Goal: Information Seeking & Learning: Learn about a topic

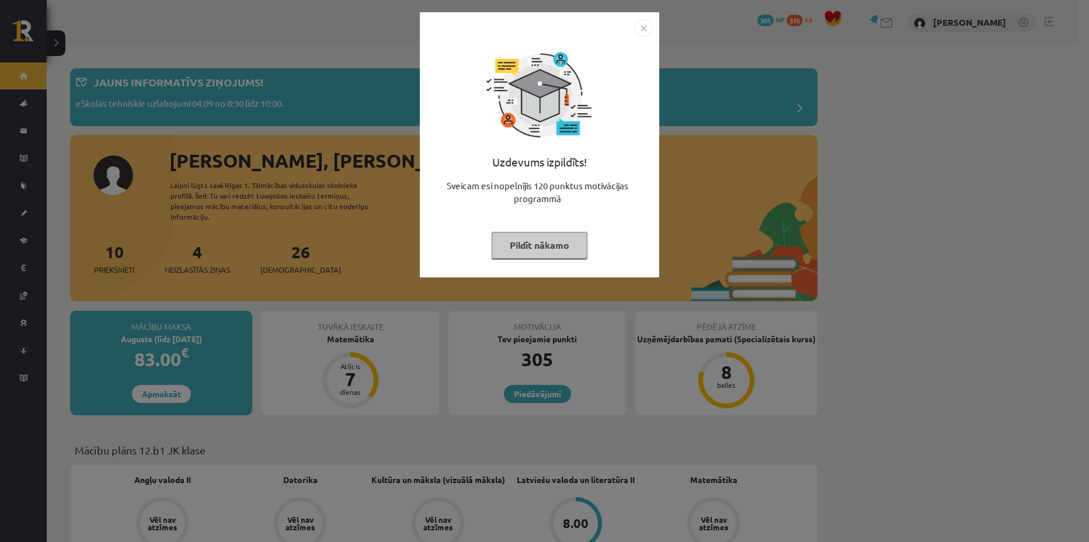
click at [554, 247] on button "Pildīt nākamo" at bounding box center [540, 245] width 96 height 27
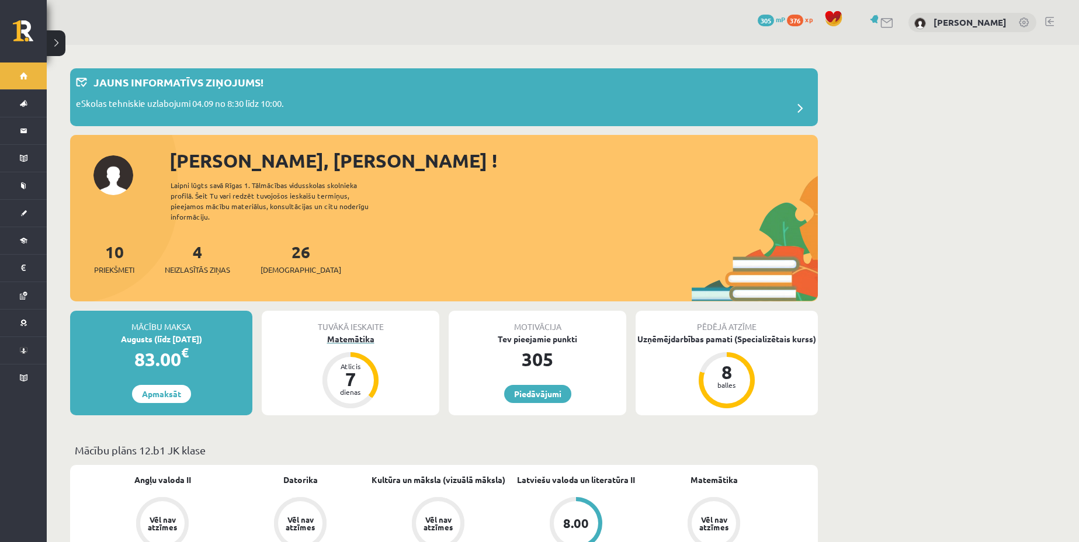
click at [349, 333] on div "Matemātika" at bounding box center [351, 339] width 178 height 12
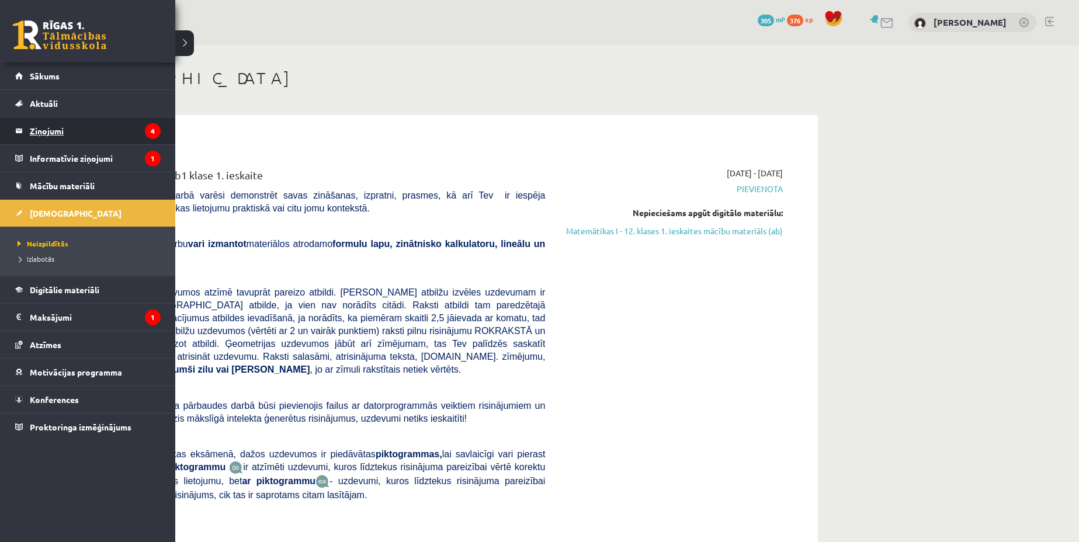
click at [69, 130] on legend "Ziņojumi 4" at bounding box center [95, 130] width 131 height 27
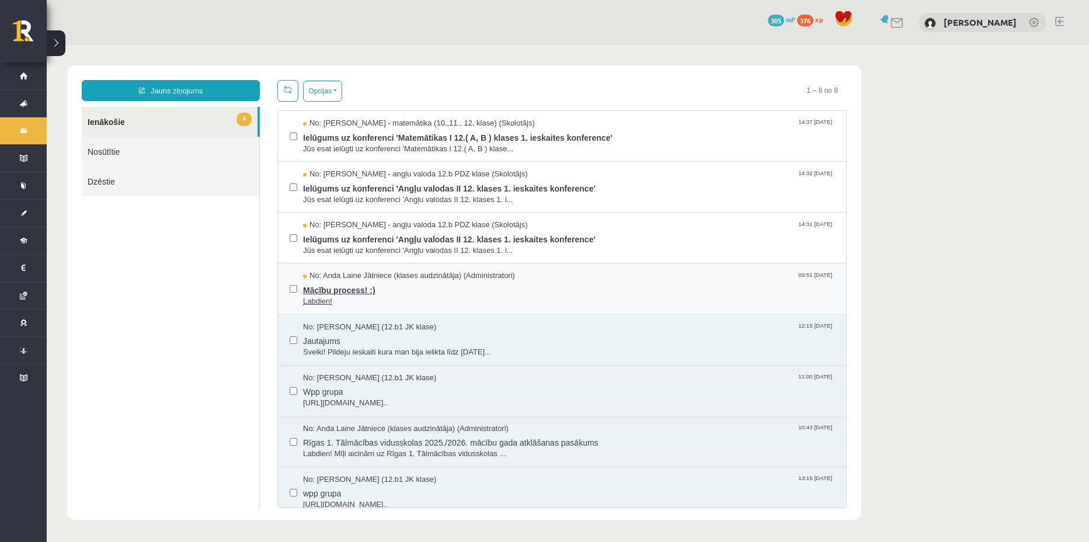
click at [375, 300] on span "Labdien!" at bounding box center [568, 301] width 531 height 11
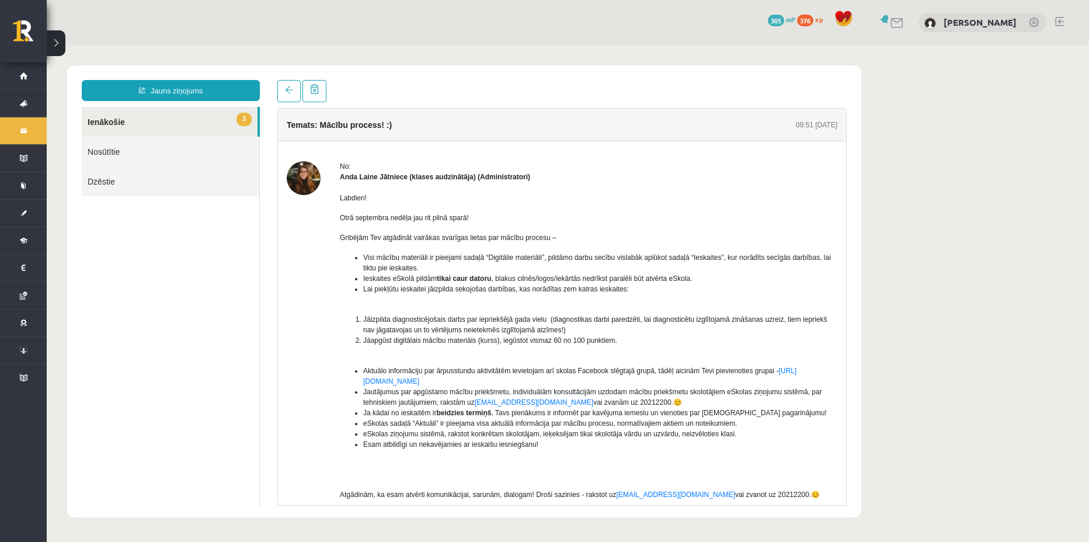
click at [302, 182] on img at bounding box center [304, 178] width 34 height 34
click at [291, 86] on span at bounding box center [289, 90] width 8 height 8
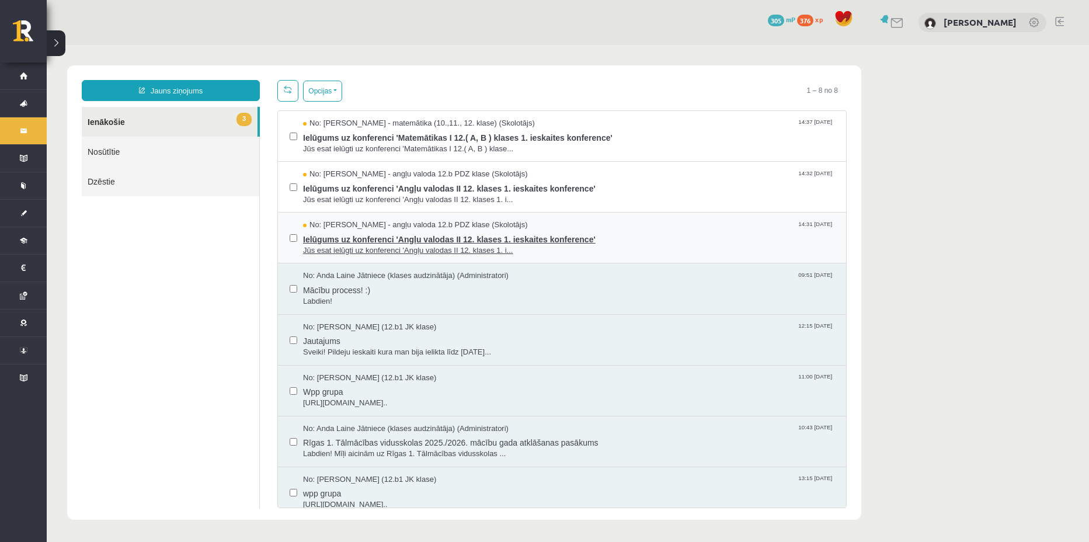
click at [374, 228] on span "No: Agnese Vaškūna - angļu valoda 12.b PDZ klase (Skolotājs)" at bounding box center [415, 225] width 225 height 11
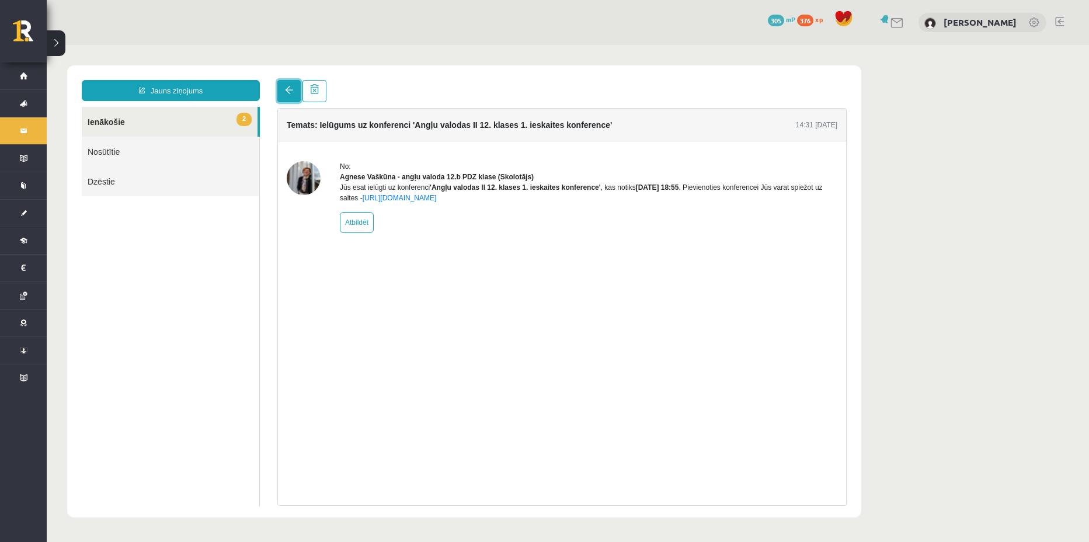
click at [286, 95] on link at bounding box center [288, 91] width 23 height 22
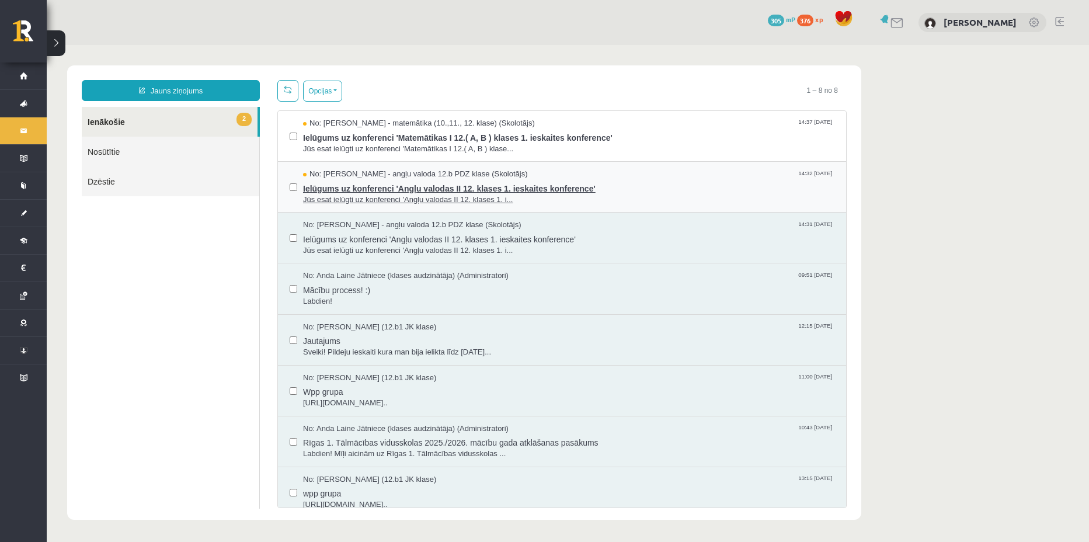
click at [361, 190] on span "Ielūgums uz konferenci 'Angļu valodas II 12. klases 1. ieskaites konference'" at bounding box center [568, 187] width 531 height 15
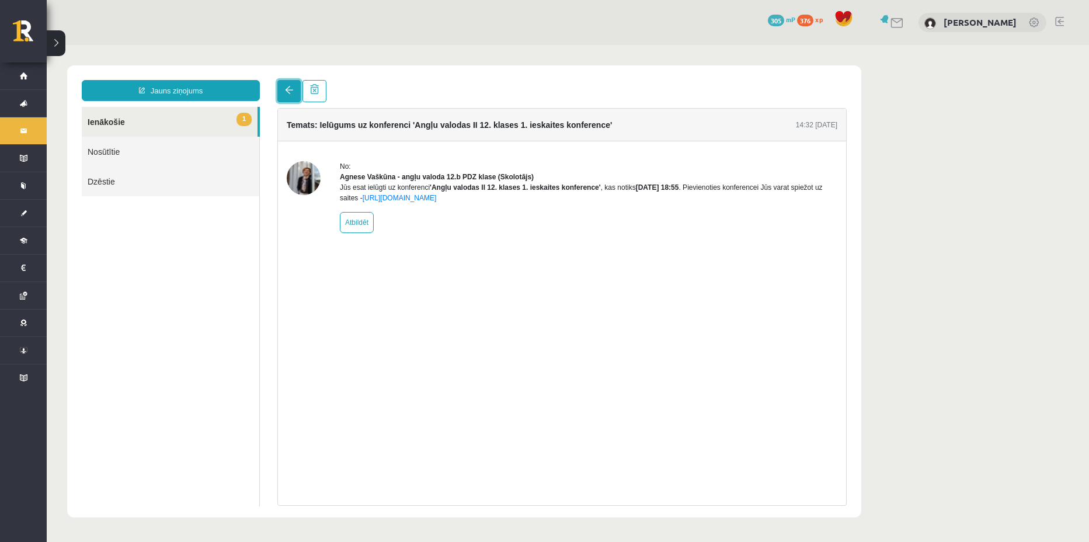
click at [278, 86] on link at bounding box center [288, 91] width 23 height 22
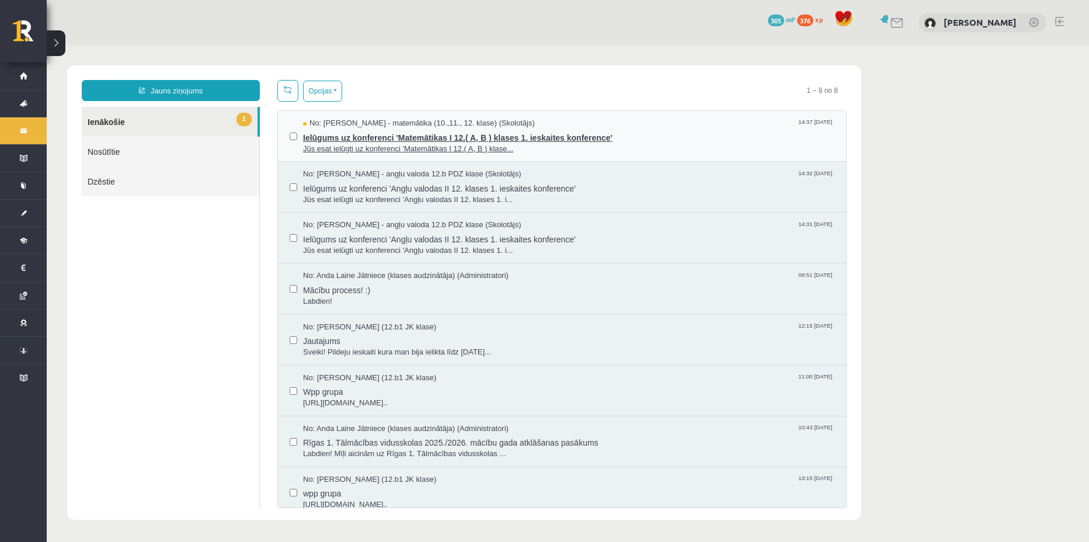
click at [352, 151] on span "Jūs esat ielūgti uz konferenci 'Matemātikas I 12.( A, B ) klase..." at bounding box center [568, 149] width 531 height 11
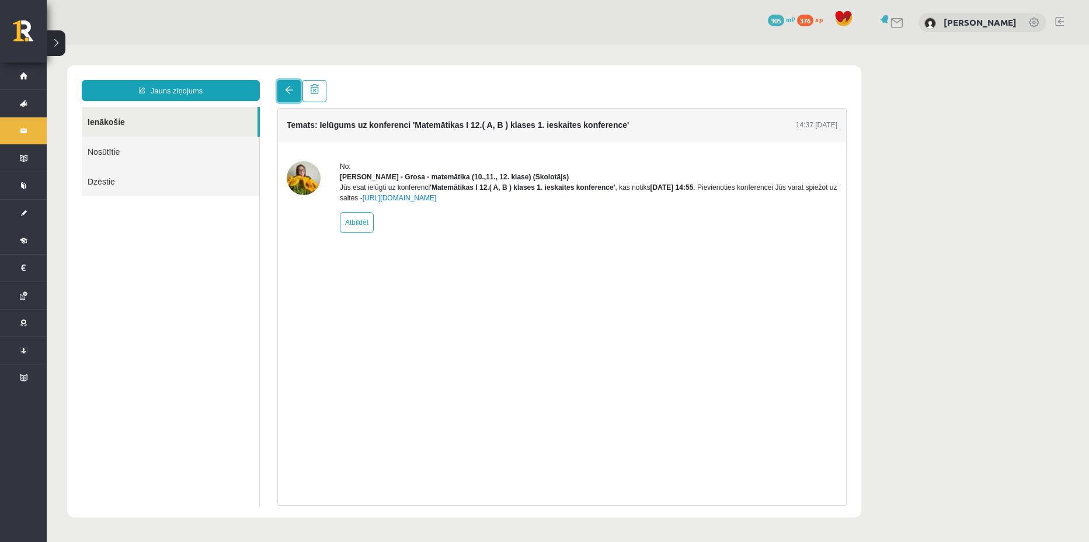
click at [295, 90] on link at bounding box center [288, 91] width 23 height 22
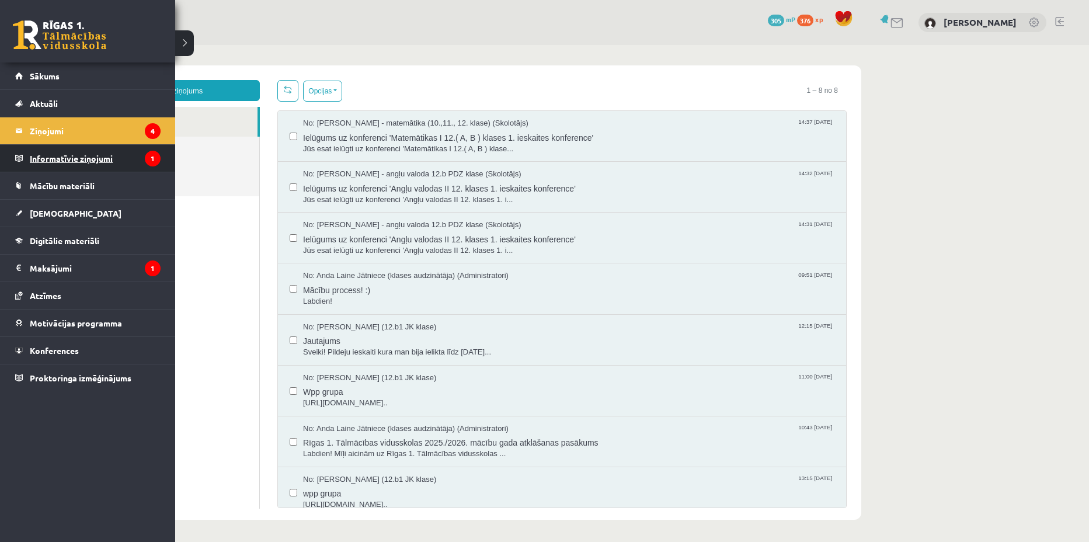
click at [55, 164] on legend "Informatīvie ziņojumi 1" at bounding box center [95, 158] width 131 height 27
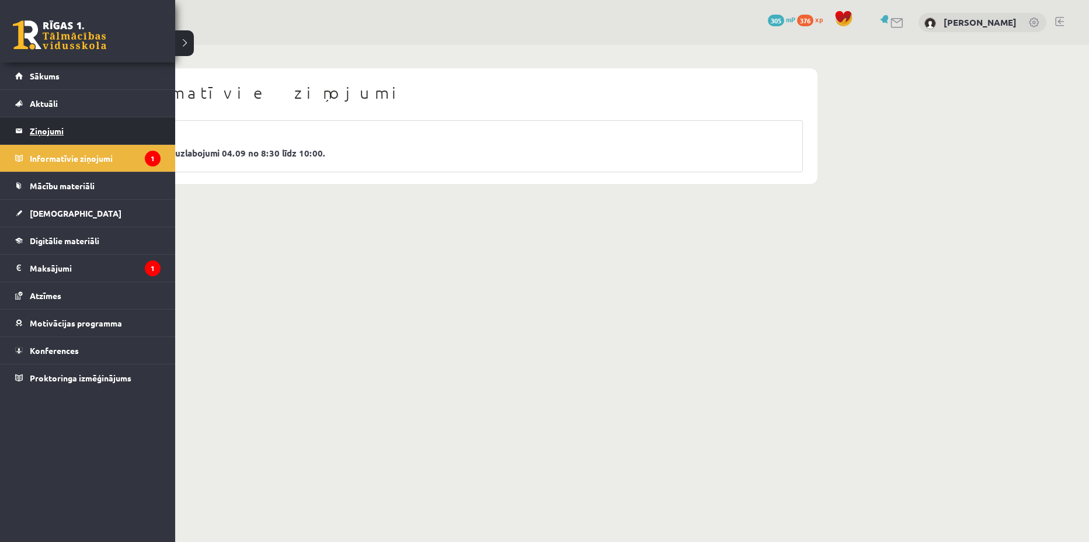
click at [24, 126] on link "Ziņojumi 4" at bounding box center [87, 130] width 145 height 27
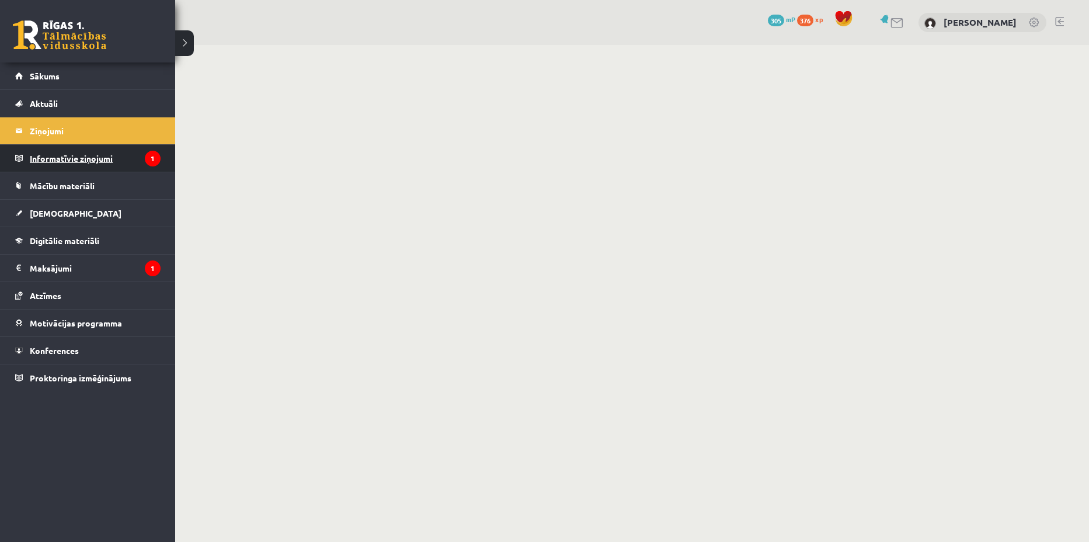
click at [24, 152] on link "Informatīvie ziņojumi 1" at bounding box center [87, 158] width 145 height 27
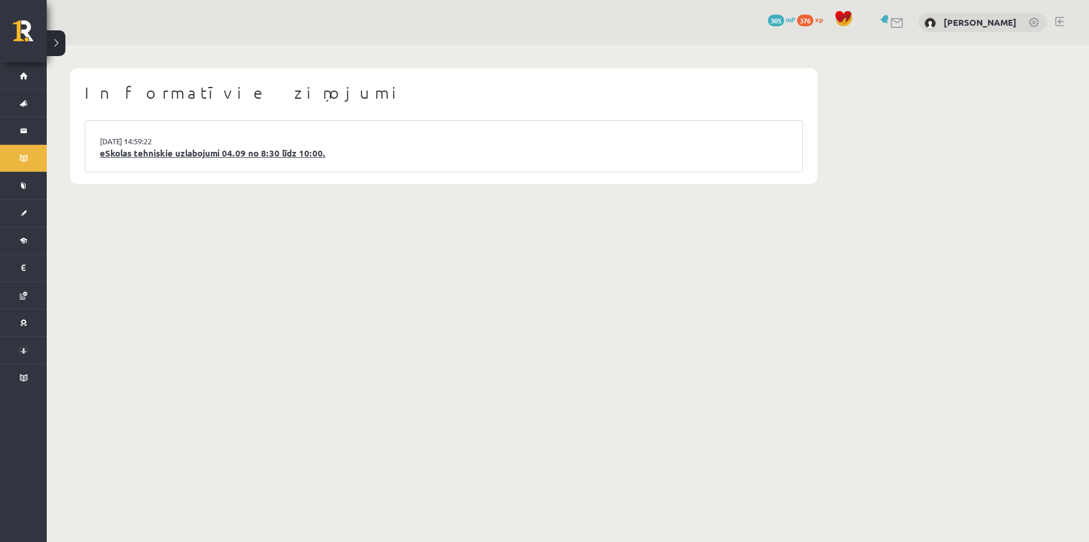
click at [255, 154] on link "eSkolas tehniskie uzlabojumi 04.09 no 8:30 līdz 10:00." at bounding box center [444, 153] width 688 height 13
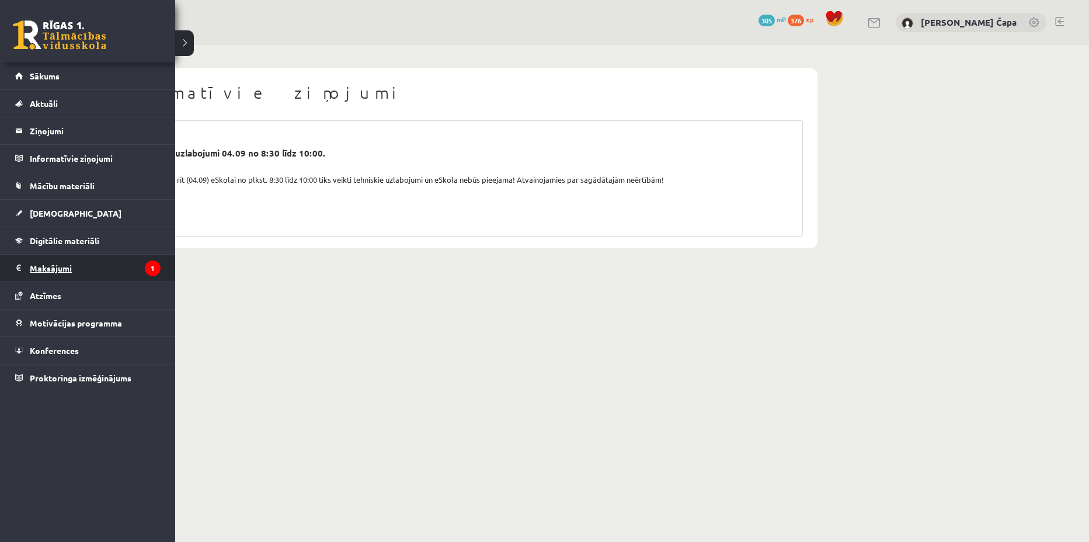
click at [52, 272] on legend "Maksājumi 1" at bounding box center [95, 268] width 131 height 27
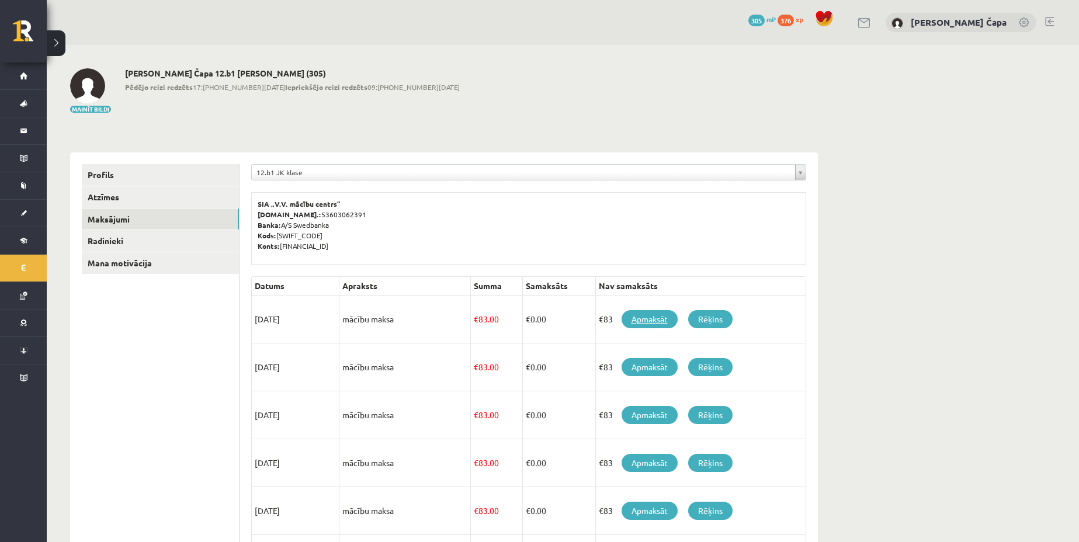
click at [653, 318] on link "Apmaksāt" at bounding box center [649, 319] width 56 height 18
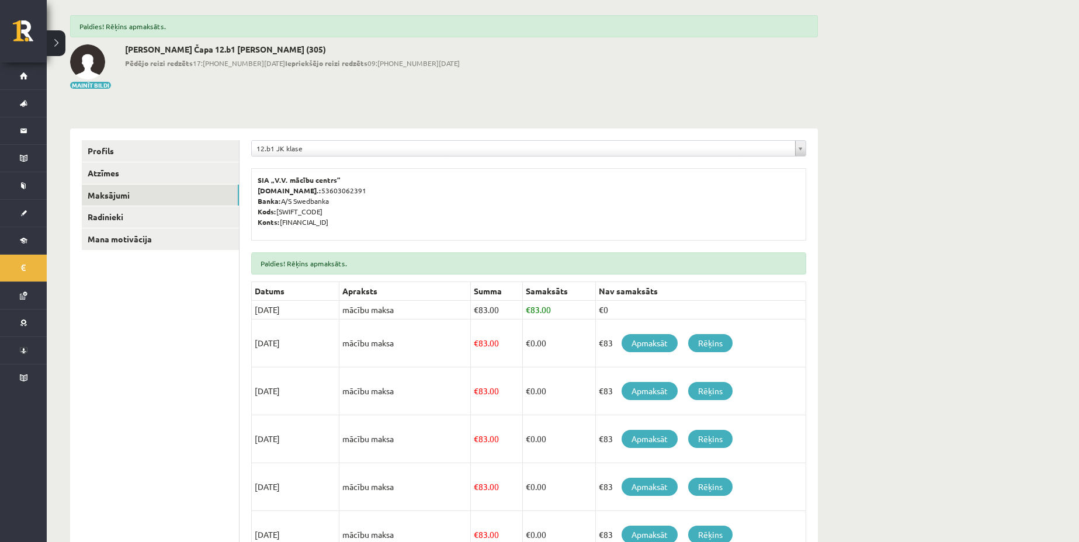
scroll to position [55, 0]
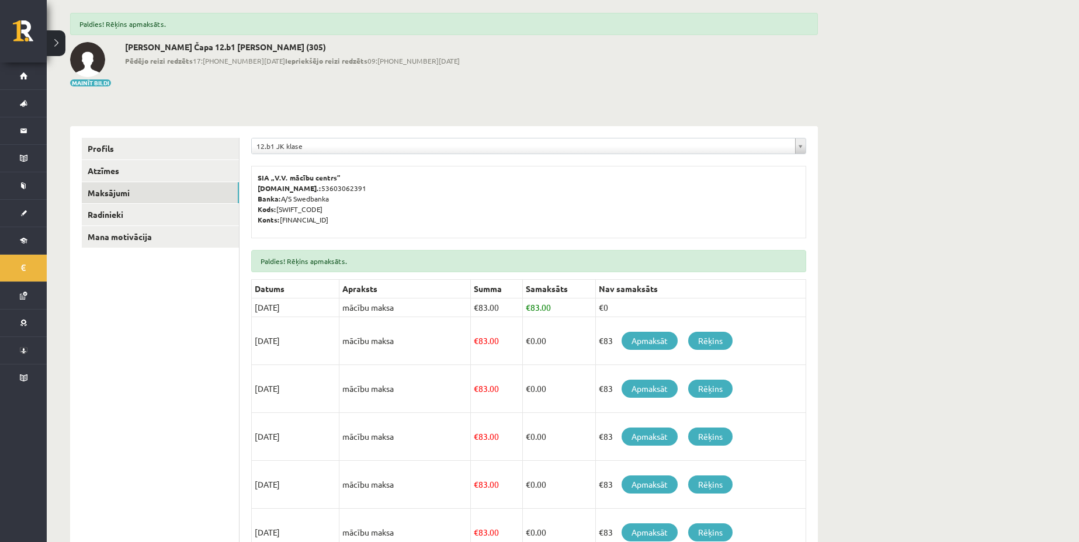
drag, startPoint x: 262, startPoint y: 334, endPoint x: 359, endPoint y: 327, distance: 97.2
click at [359, 327] on tr "15/09/2025 mācību maksa € 83.00 € 0.00 €83 Apmaksāt Rēķins" at bounding box center [529, 341] width 554 height 48
click at [391, 446] on td "mācību maksa" at bounding box center [404, 437] width 131 height 48
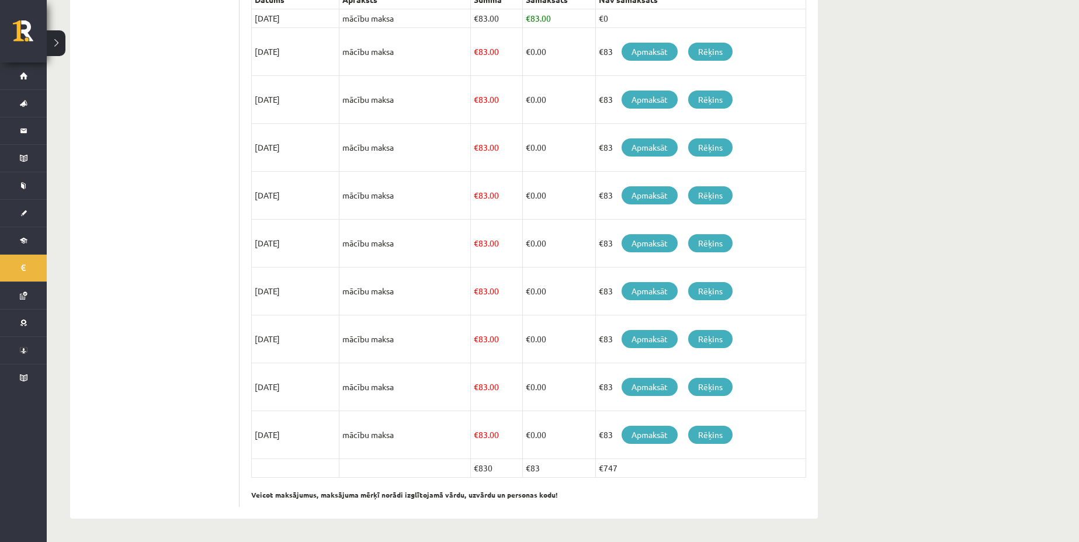
drag, startPoint x: 595, startPoint y: 471, endPoint x: 638, endPoint y: 470, distance: 43.2
click at [638, 470] on td "€747" at bounding box center [700, 468] width 210 height 19
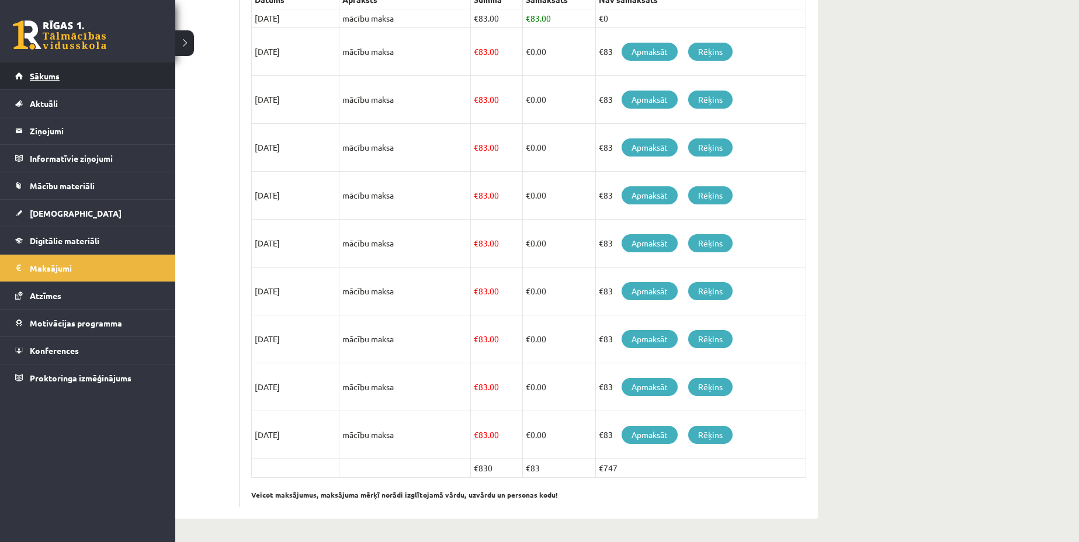
click at [52, 75] on span "Sākums" at bounding box center [45, 76] width 30 height 11
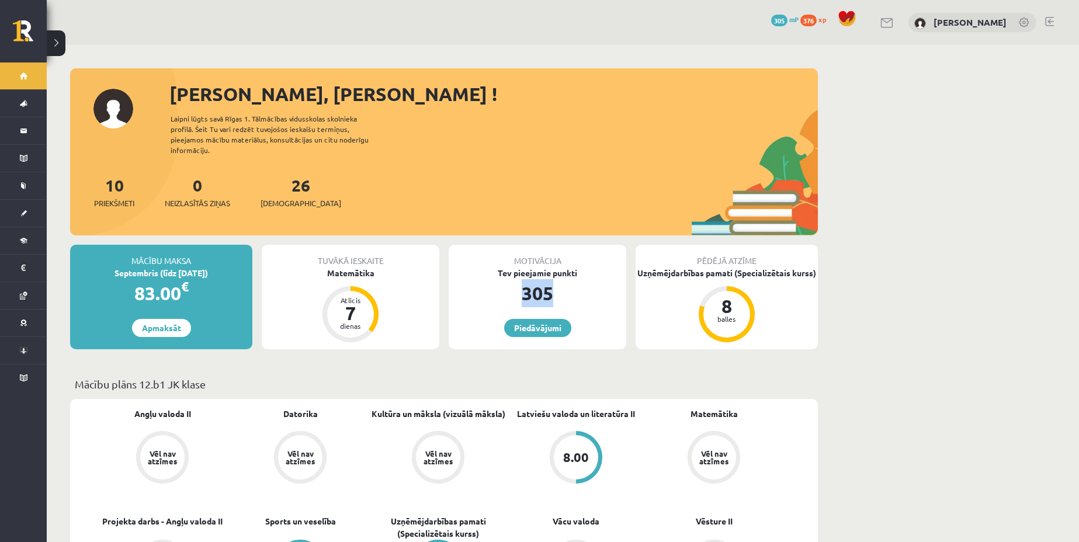
drag, startPoint x: 545, startPoint y: 276, endPoint x: 611, endPoint y: 267, distance: 66.6
click at [582, 279] on div "305" at bounding box center [537, 293] width 178 height 28
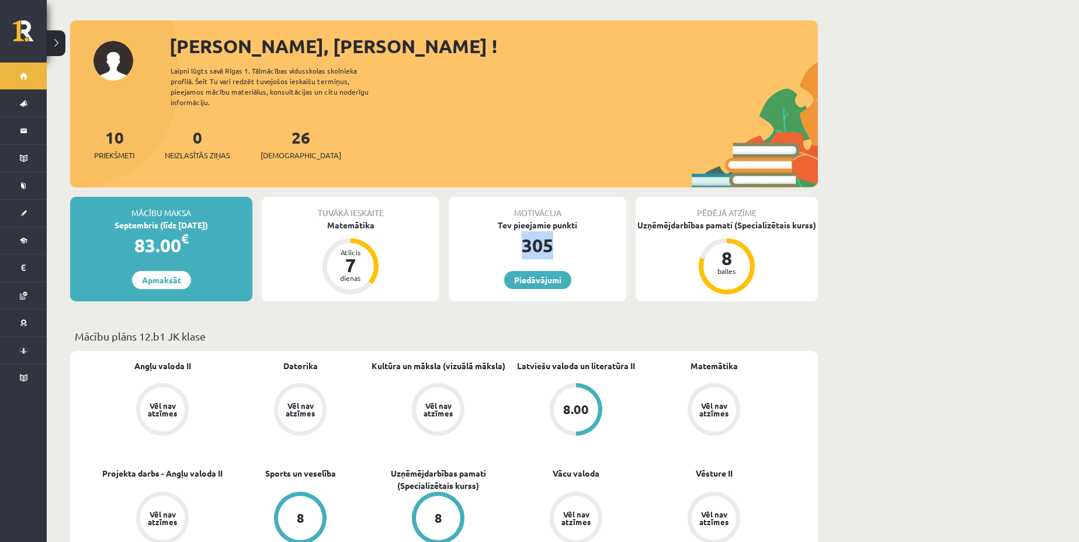
scroll to position [219, 0]
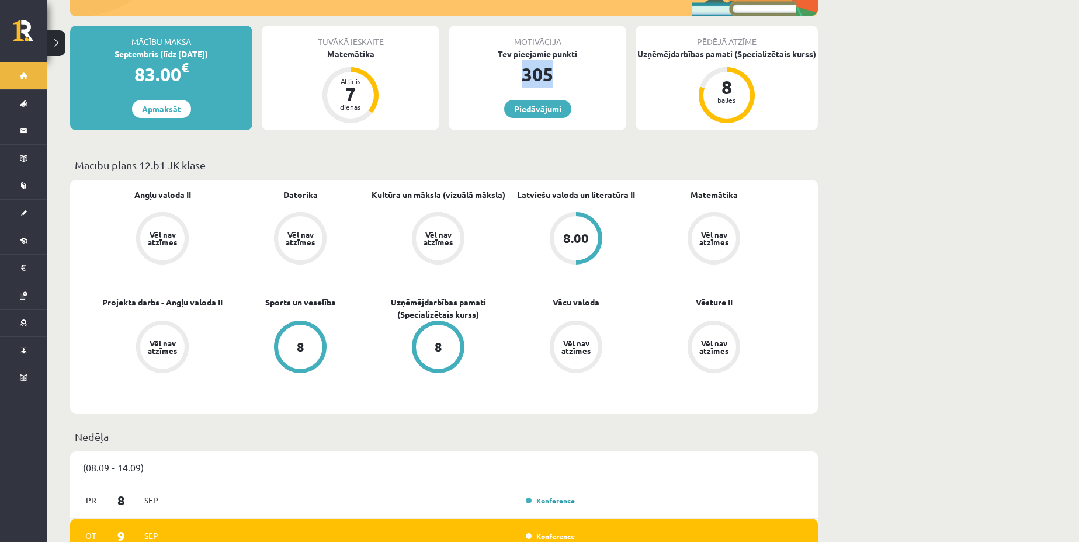
drag, startPoint x: 373, startPoint y: 288, endPoint x: 503, endPoint y: 283, distance: 130.3
click at [510, 280] on div "Angļu valoda II Vēl nav atzīmes Datorika Vēl nav atzīmes Kultūra un māksla (viz…" at bounding box center [437, 297] width 689 height 216
drag, startPoint x: 265, startPoint y: 297, endPoint x: 338, endPoint y: 293, distance: 73.1
click at [338, 296] on div "Sports un veselība 8" at bounding box center [300, 335] width 138 height 79
click at [533, 229] on link "8.00" at bounding box center [576, 239] width 138 height 55
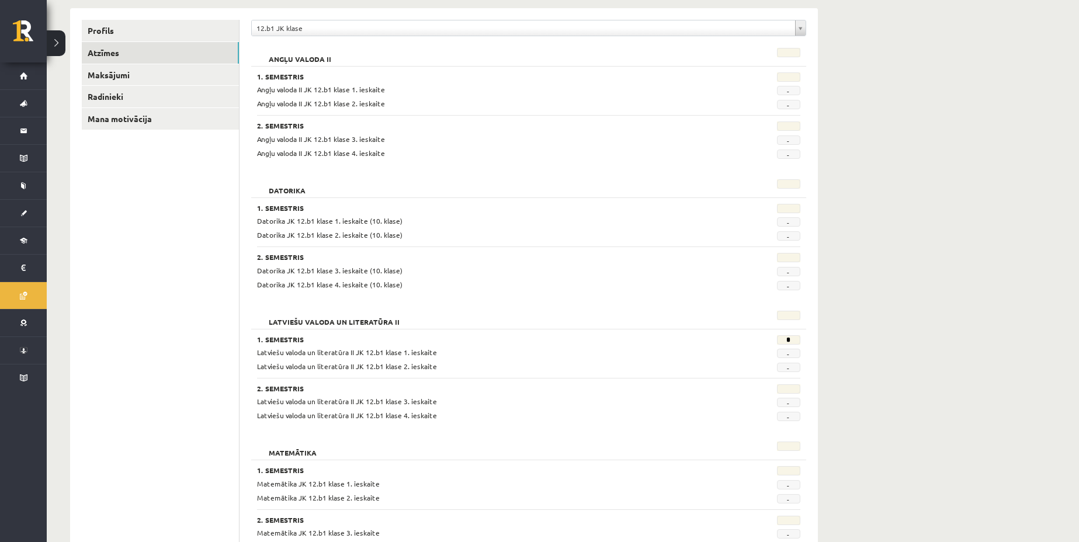
scroll to position [146, 0]
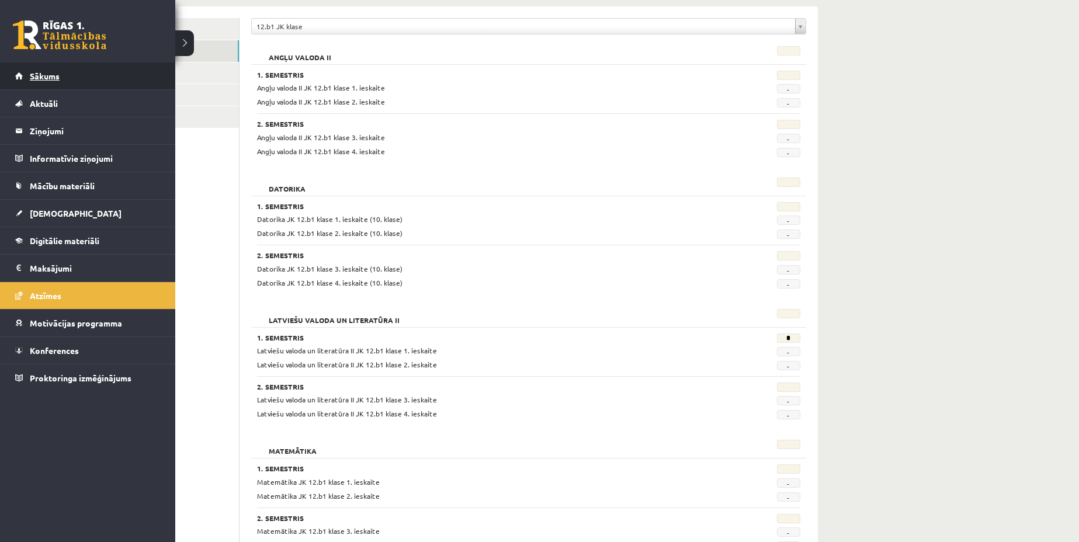
click at [41, 71] on span "Sākums" at bounding box center [45, 76] width 30 height 11
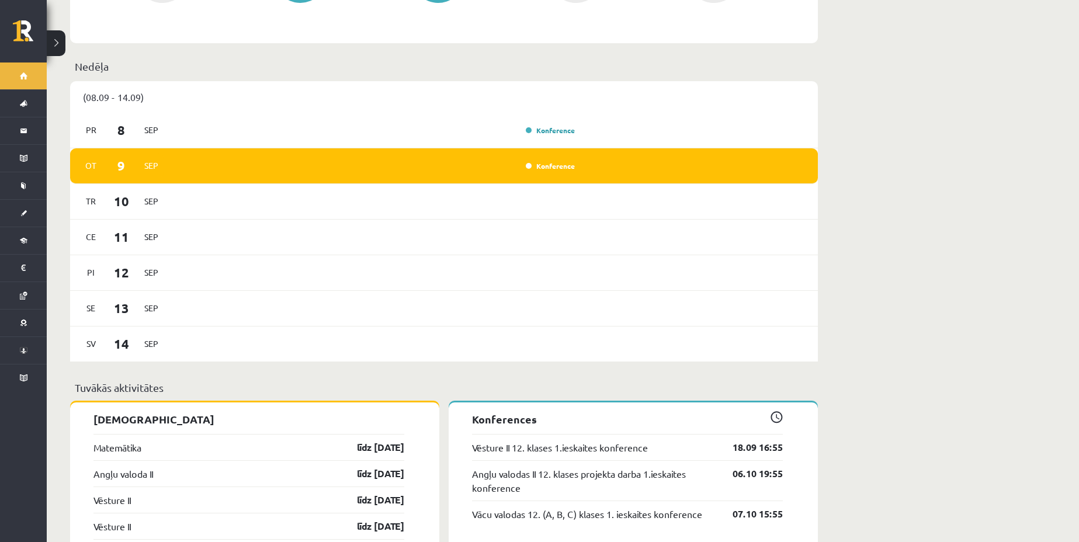
scroll to position [584, 0]
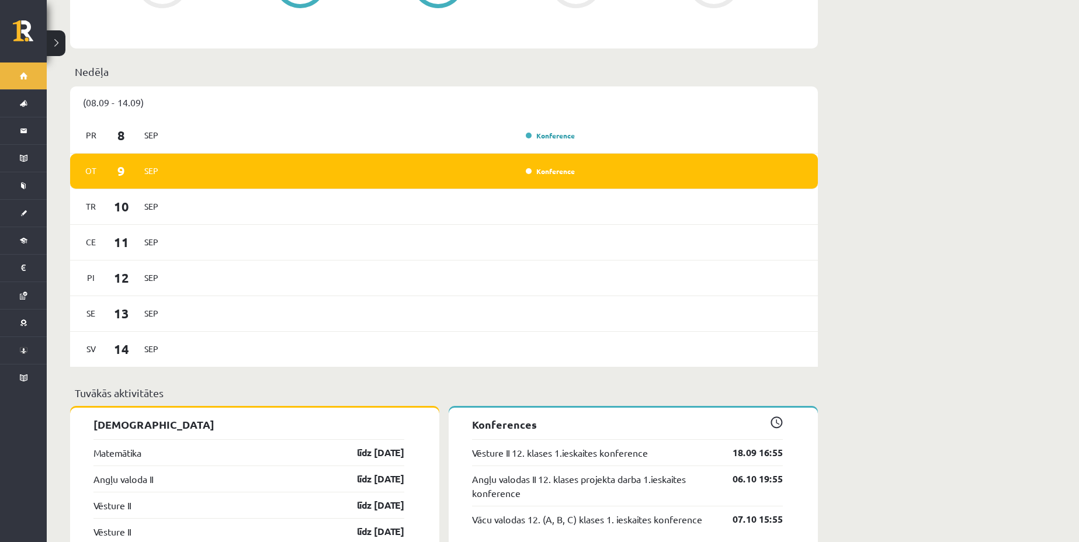
click at [140, 394] on div "Tuvākās aktivitātes" at bounding box center [443, 396] width 747 height 23
click at [128, 446] on link "Matemātika" at bounding box center [117, 453] width 48 height 14
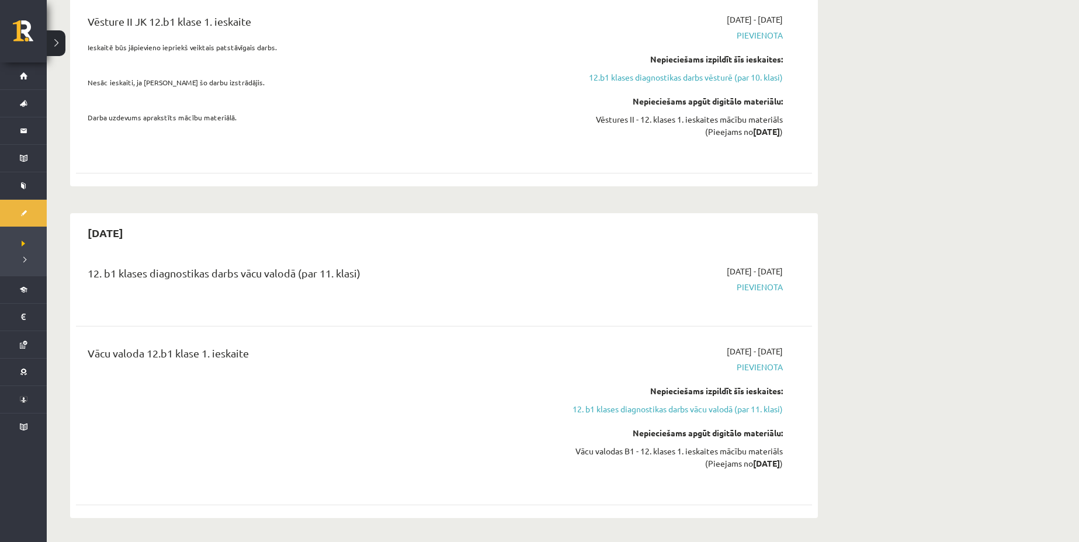
scroll to position [949, 0]
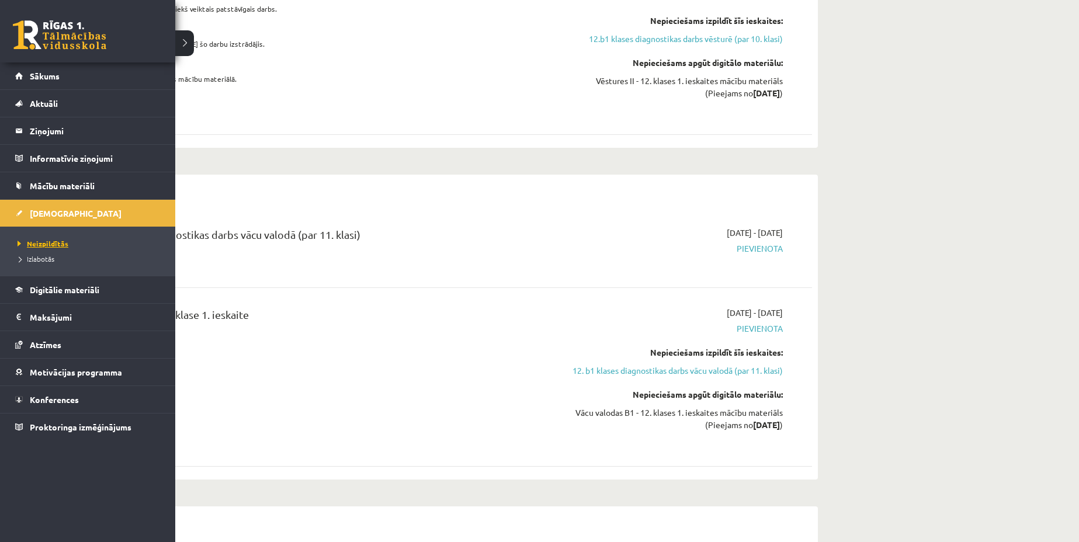
click at [54, 244] on span "Neizpildītās" at bounding box center [42, 243] width 54 height 9
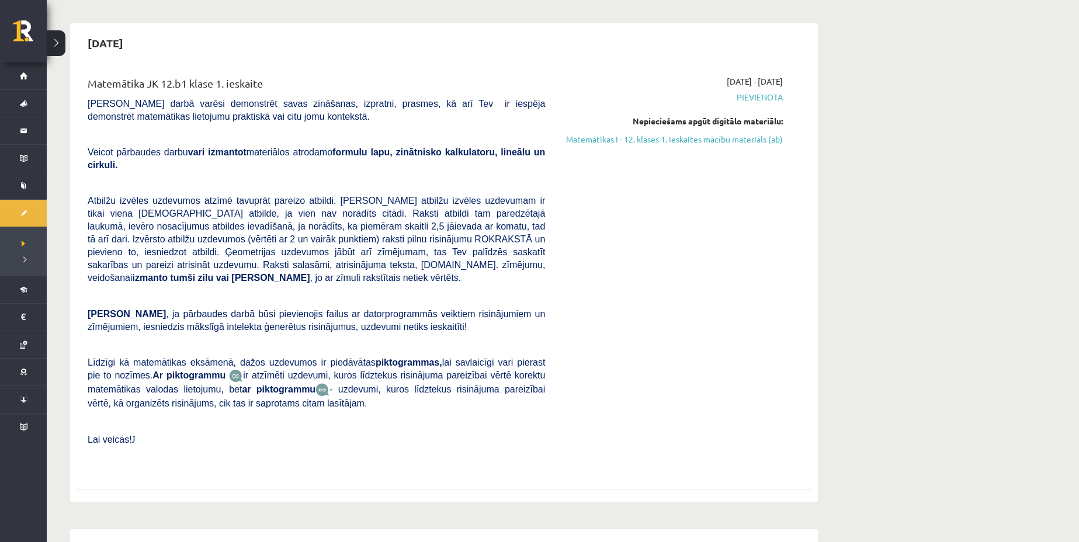
scroll to position [0, 0]
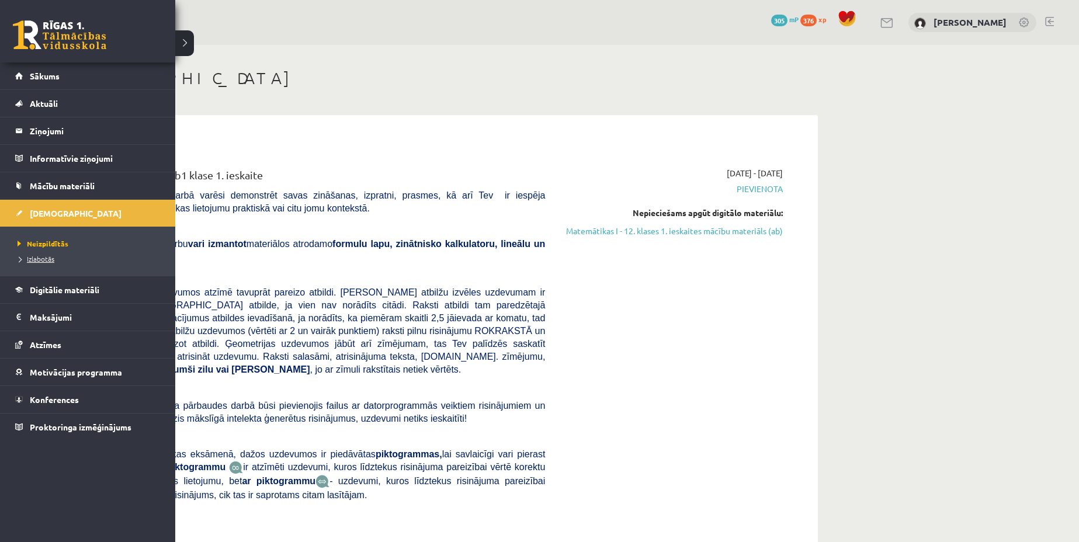
click at [46, 263] on link "Izlabotās" at bounding box center [89, 258] width 149 height 11
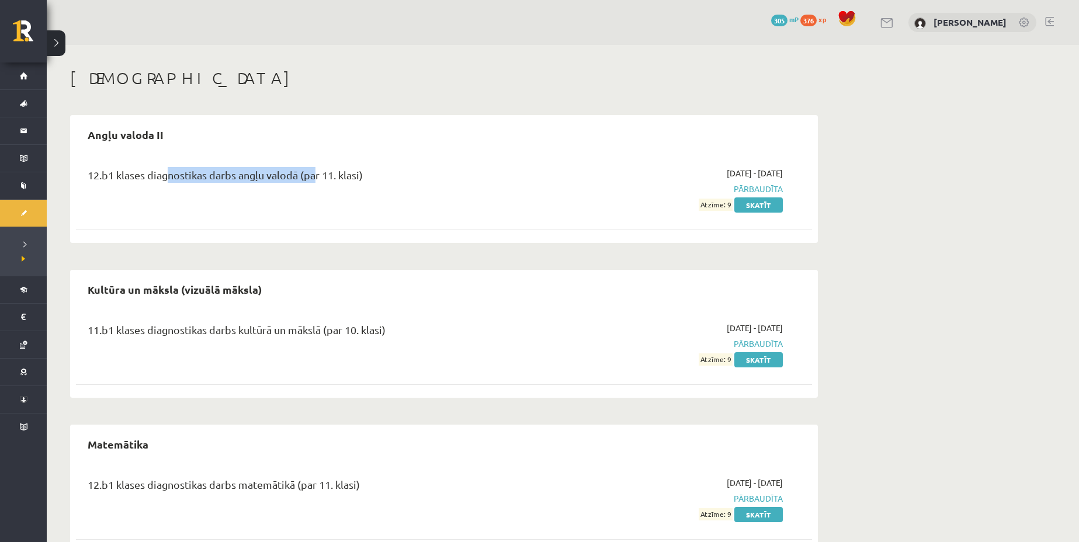
drag, startPoint x: 200, startPoint y: 176, endPoint x: 315, endPoint y: 168, distance: 115.3
click at [314, 168] on div "12.b1 klases diagnostikas darbs angļu valodā (par 11. klasi)" at bounding box center [316, 178] width 457 height 22
click at [394, 168] on div "12.b1 klases diagnostikas darbs angļu valodā (par 11. klasi)" at bounding box center [316, 178] width 457 height 22
drag, startPoint x: 394, startPoint y: 168, endPoint x: 184, endPoint y: 189, distance: 211.3
click at [184, 189] on div "12.b1 klases diagnostikas darbs angļu valodā (par 11. klasi)" at bounding box center [316, 189] width 475 height 44
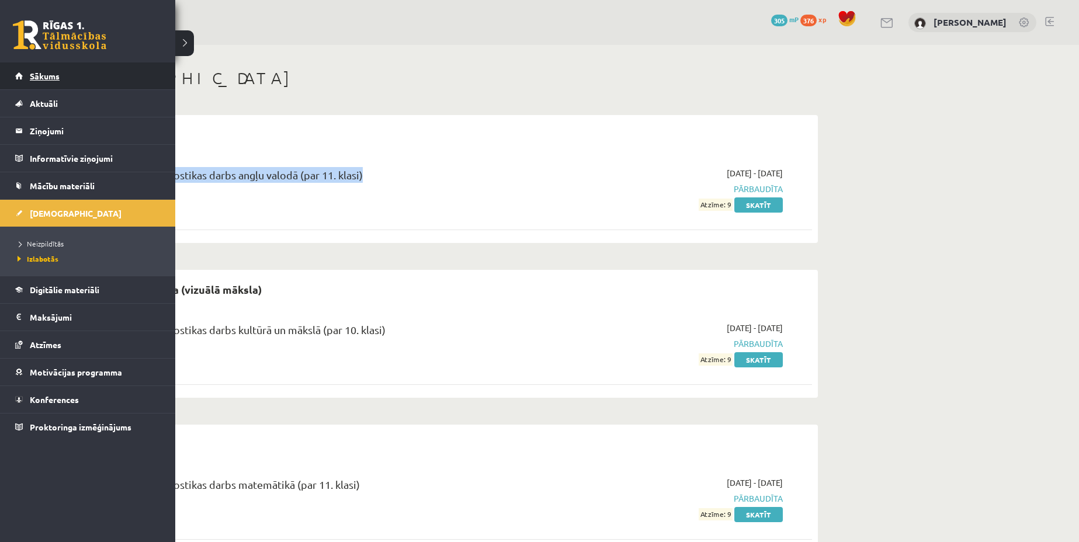
click at [35, 72] on span "Sākums" at bounding box center [45, 76] width 30 height 11
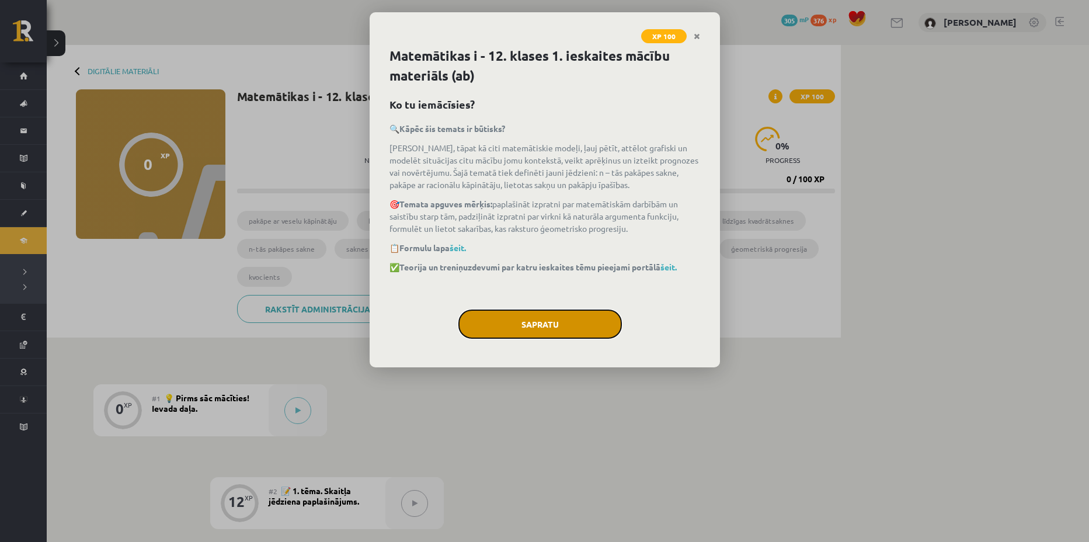
click at [539, 329] on button "Sapratu" at bounding box center [539, 323] width 163 height 29
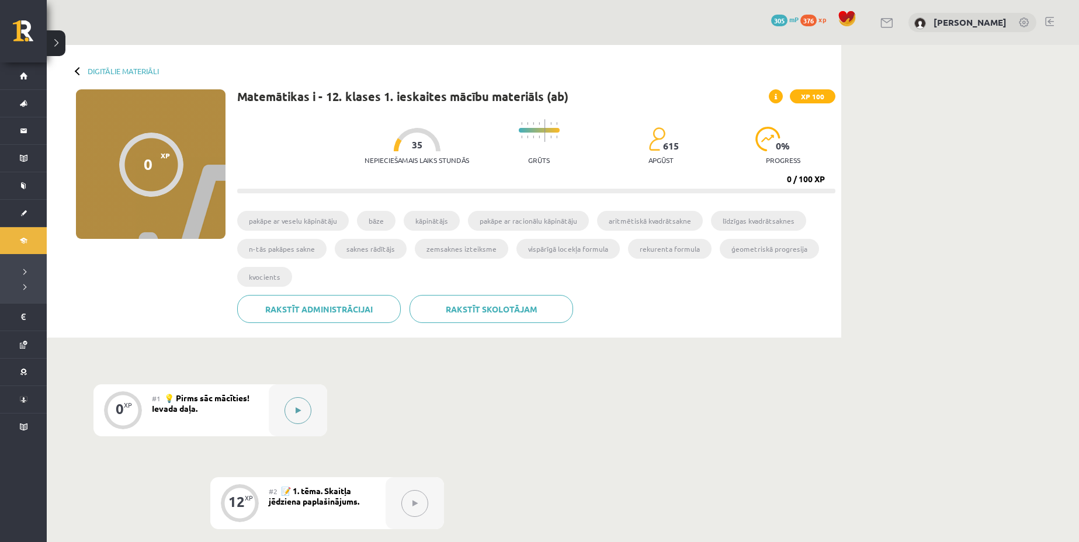
click at [297, 406] on button at bounding box center [297, 410] width 27 height 27
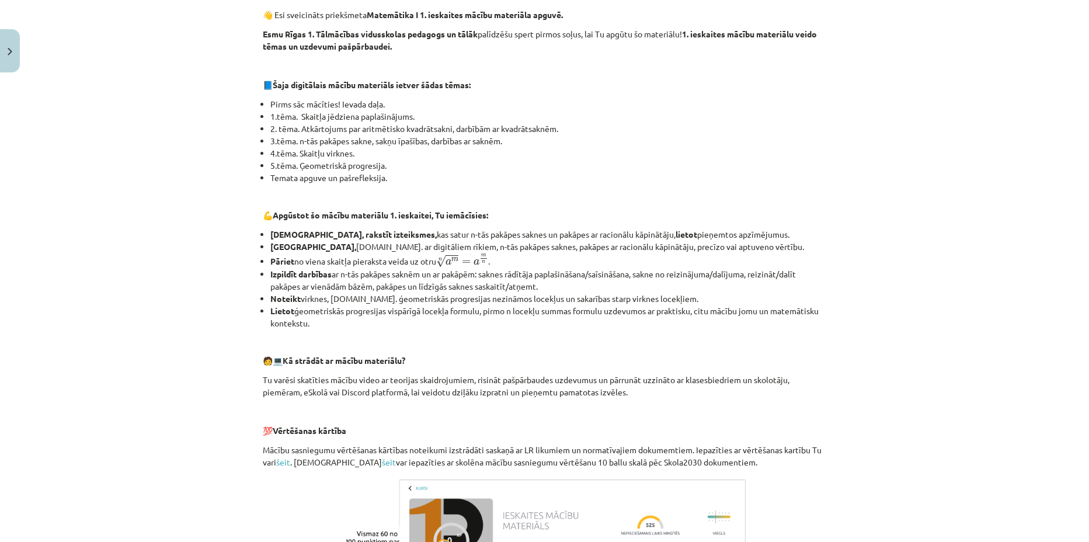
scroll to position [178, 0]
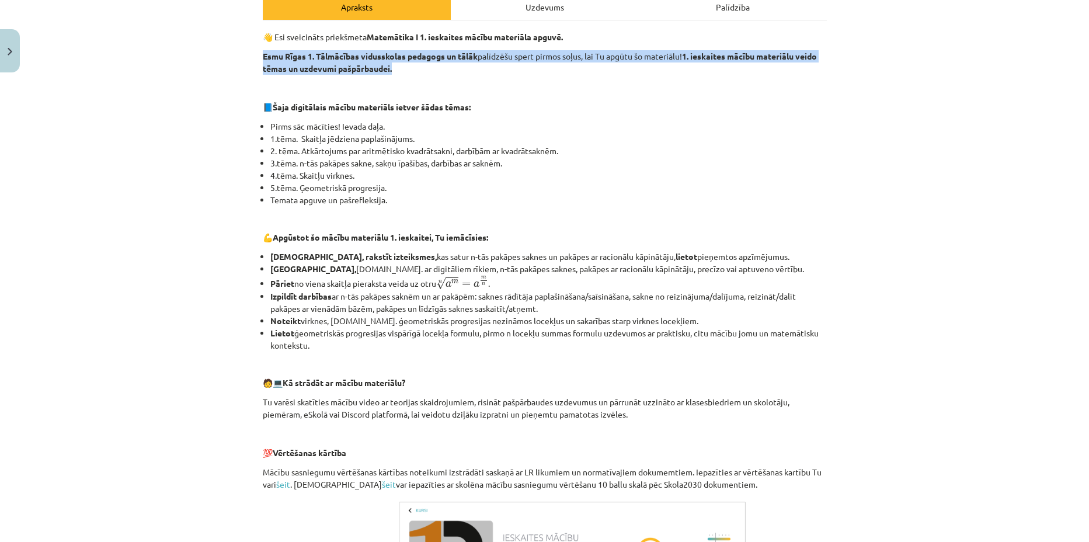
drag, startPoint x: 243, startPoint y: 49, endPoint x: 503, endPoint y: 63, distance: 259.6
click at [503, 63] on div "Mācību tēma: Matemātikas i - 12. klases 1. ieskaites mācību materiāls (ab) #1 💡…" at bounding box center [544, 271] width 1089 height 542
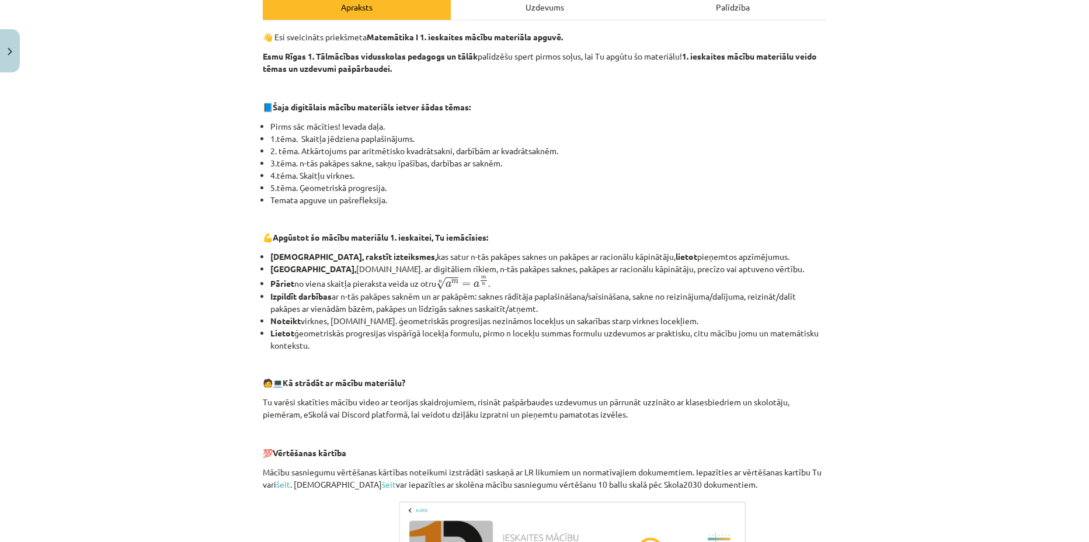
click at [506, 88] on p at bounding box center [545, 88] width 564 height 12
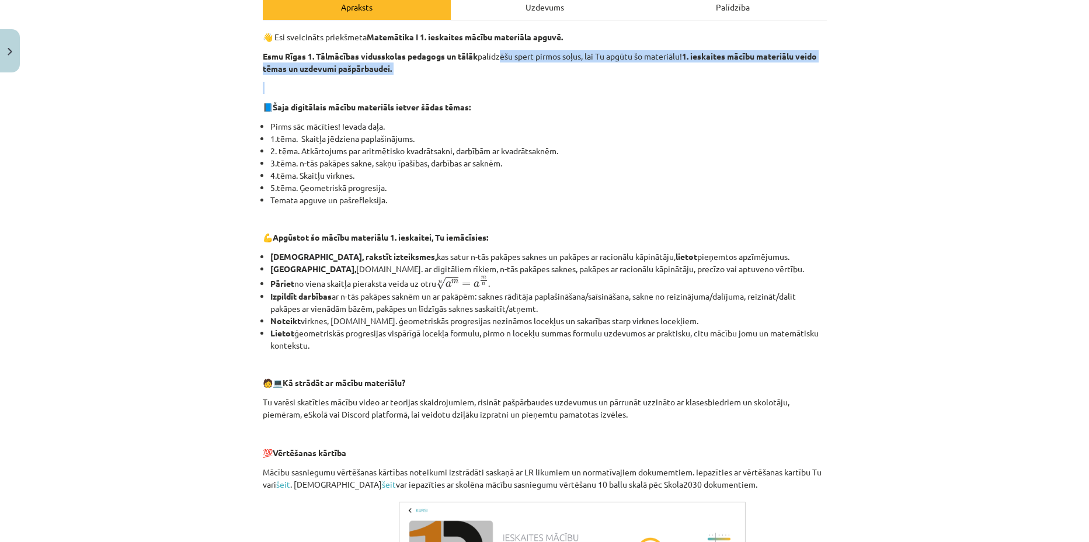
drag, startPoint x: 497, startPoint y: 58, endPoint x: 505, endPoint y: 93, distance: 35.8
click at [590, 85] on div "👋 Esi sveicināts priekšmeta Matemātika I 1. ieskaites mācību materiāla apguvē. …" at bounding box center [545, 328] width 564 height 594
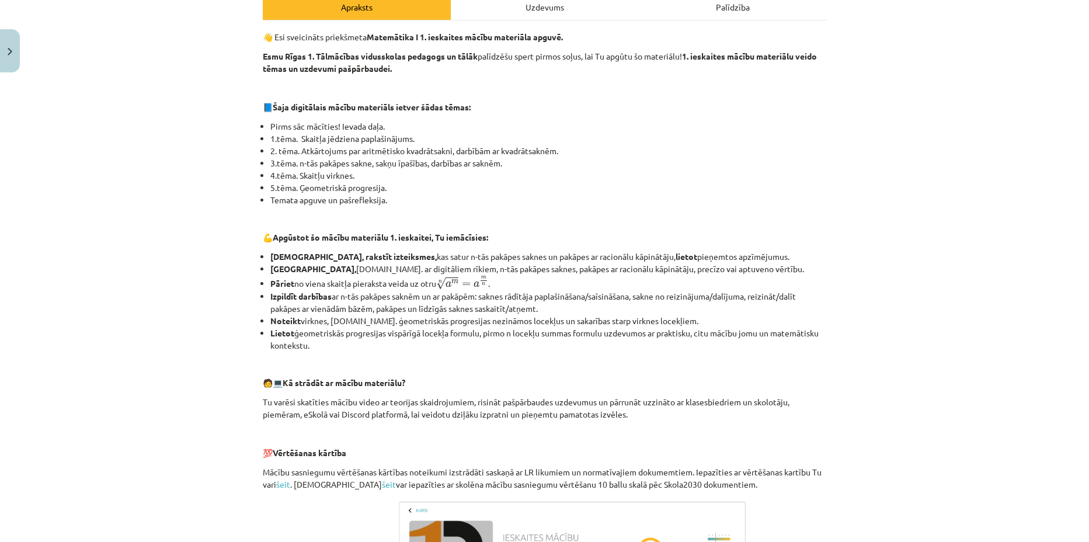
click at [381, 119] on div "👋 Esi sveicināts priekšmeta Matemātika I 1. ieskaites mācību materiāla apguvē. …" at bounding box center [545, 328] width 564 height 594
drag, startPoint x: 263, startPoint y: 127, endPoint x: 383, endPoint y: 134, distance: 119.9
click at [391, 128] on ul "Pirms sāc mācīties! Ievada daļa. 1.tēma. Skaitļa jēdziena paplašinājums. 2. tēm…" at bounding box center [545, 163] width 564 height 86
drag, startPoint x: 275, startPoint y: 141, endPoint x: 408, endPoint y: 134, distance: 133.3
click at [408, 134] on li "1.tēma. Skaitļa jēdziena paplašinājums." at bounding box center [548, 139] width 556 height 12
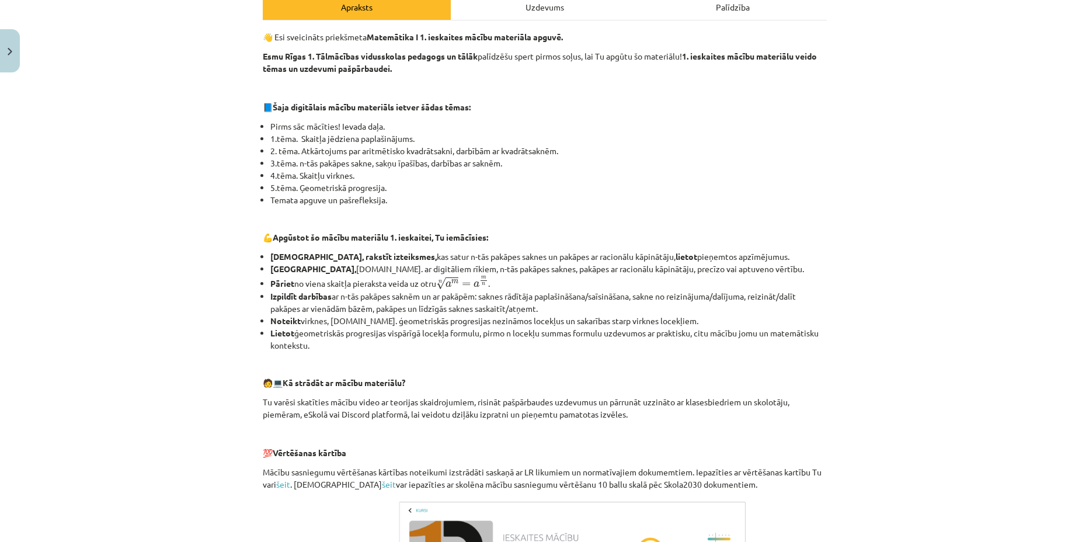
drag, startPoint x: 294, startPoint y: 153, endPoint x: 547, endPoint y: 154, distance: 252.3
click at [596, 142] on ul "Pirms sāc mācīties! Ievada daļa. 1.tēma. Skaitļa jēdziena paplašinājums. 2. tēm…" at bounding box center [545, 163] width 564 height 86
drag, startPoint x: 341, startPoint y: 156, endPoint x: 455, endPoint y: 163, distance: 114.1
click at [455, 163] on li "3.tēma. n-tās pakāpes sakne, sakņu īpašības, darbības ar saknēm." at bounding box center [548, 163] width 556 height 12
drag, startPoint x: 339, startPoint y: 169, endPoint x: 363, endPoint y: 171, distance: 24.6
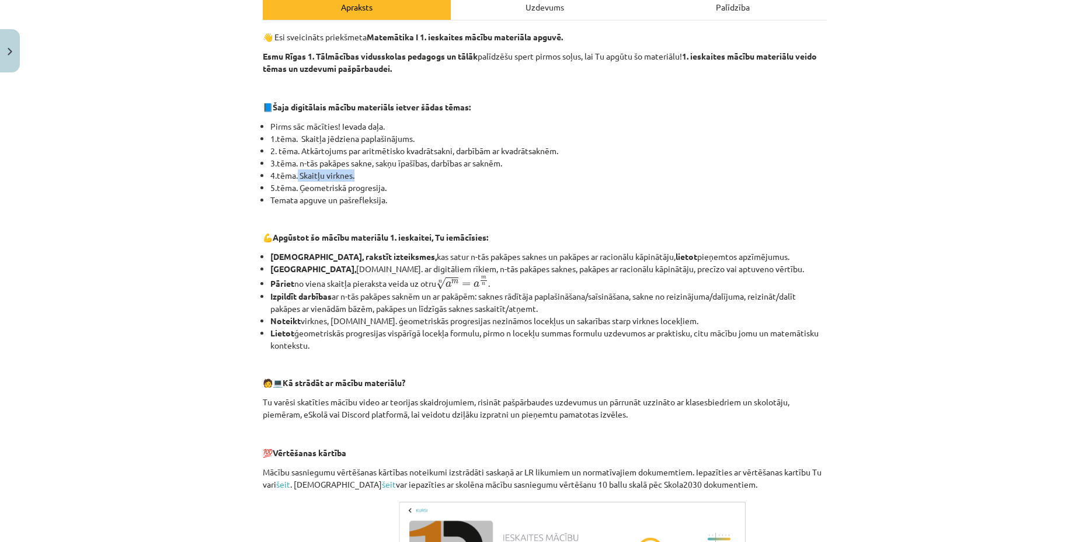
click at [363, 171] on li "4.tēma. Skaitļu virknes." at bounding box center [548, 175] width 556 height 12
drag, startPoint x: 357, startPoint y: 188, endPoint x: 419, endPoint y: 183, distance: 62.1
click at [419, 183] on li "5.tēma. Ģeometriskā progresija." at bounding box center [548, 188] width 556 height 12
drag, startPoint x: 434, startPoint y: 199, endPoint x: 446, endPoint y: 201, distance: 12.5
click at [444, 200] on li "Temata apguve un pašrefleksija." at bounding box center [548, 200] width 556 height 12
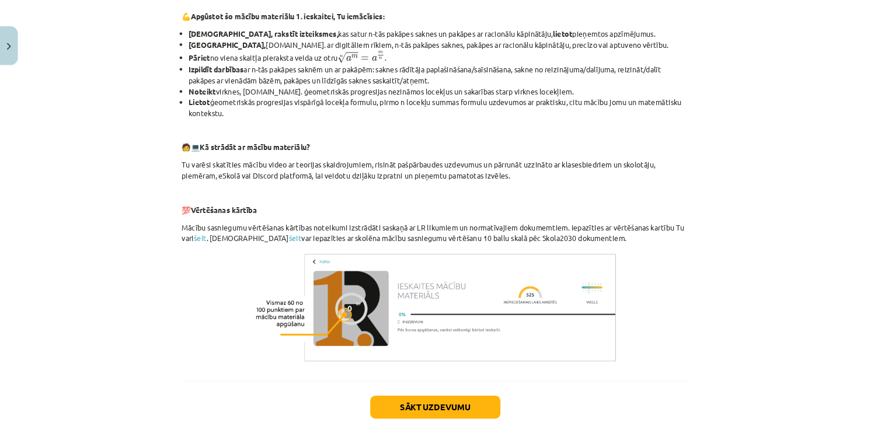
scroll to position [397, 0]
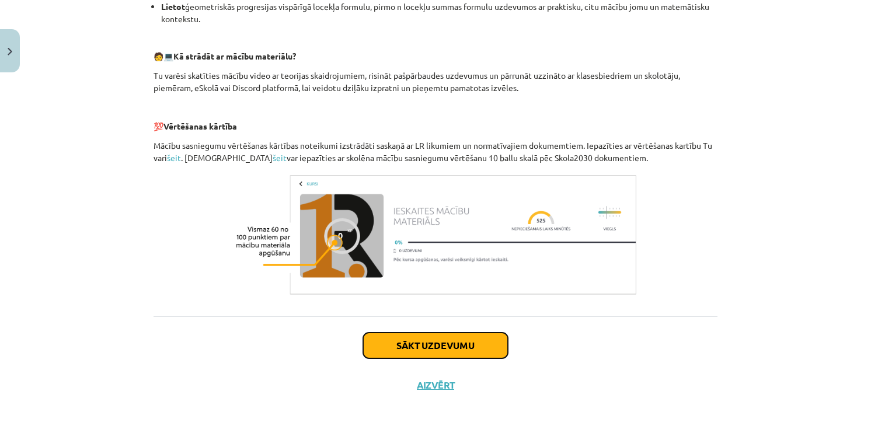
click at [469, 338] on button "Sākt uzdevumu" at bounding box center [435, 346] width 145 height 26
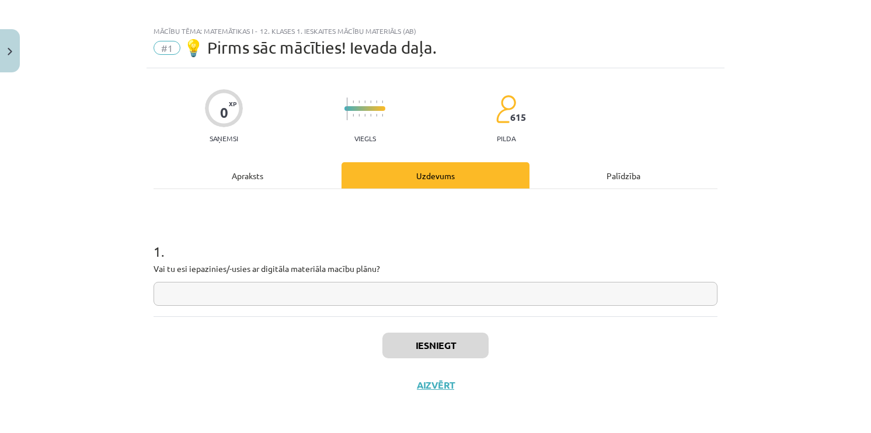
click at [431, 289] on input "text" at bounding box center [436, 294] width 564 height 24
type input "**"
click at [454, 347] on button "Iesniegt" at bounding box center [435, 346] width 106 height 26
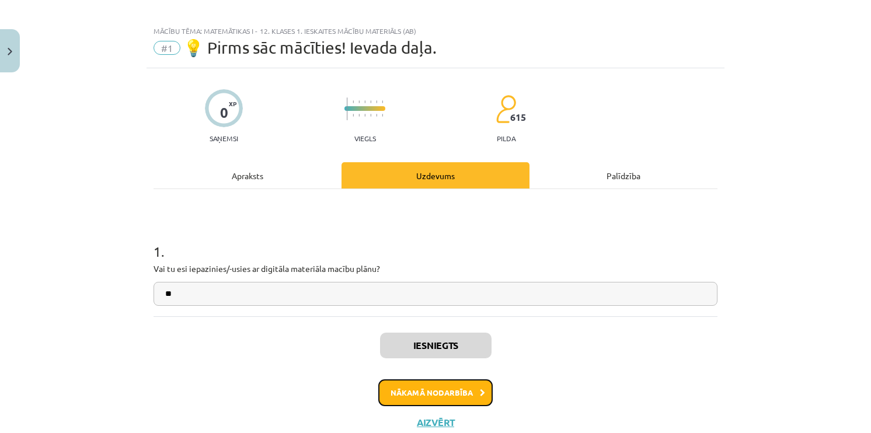
click at [472, 395] on button "Nākamā nodarbība" at bounding box center [435, 393] width 114 height 27
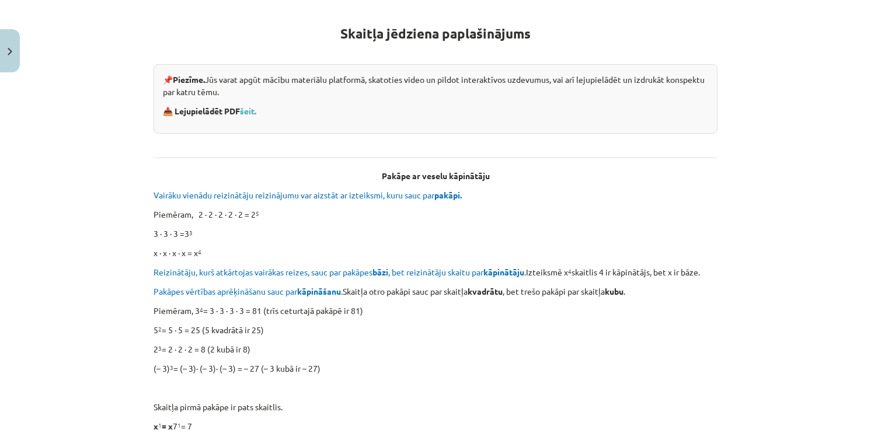
scroll to position [173, 0]
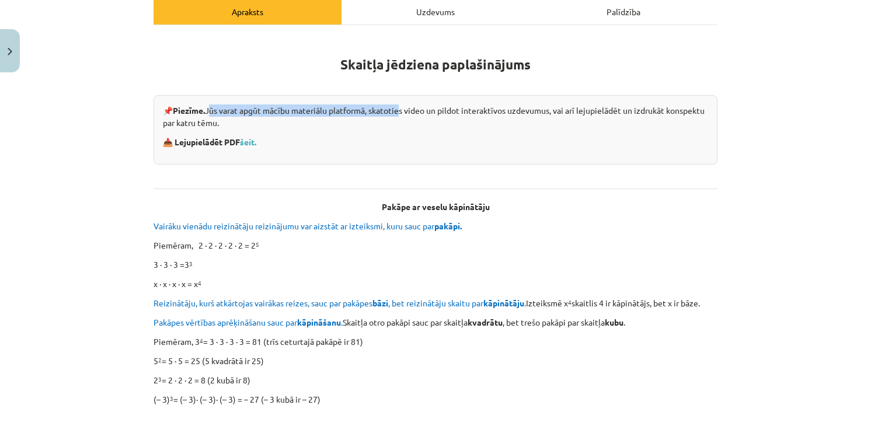
drag, startPoint x: 207, startPoint y: 109, endPoint x: 309, endPoint y: 124, distance: 103.8
click at [397, 109] on p "📌 Piezīme. Jūs varat apgūt mācību materiālu platformā, skatoties video un pildo…" at bounding box center [435, 117] width 545 height 25
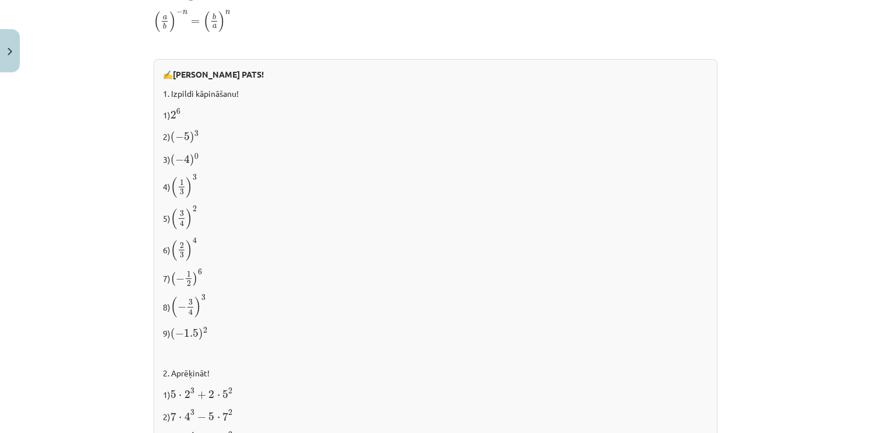
scroll to position [1224, 0]
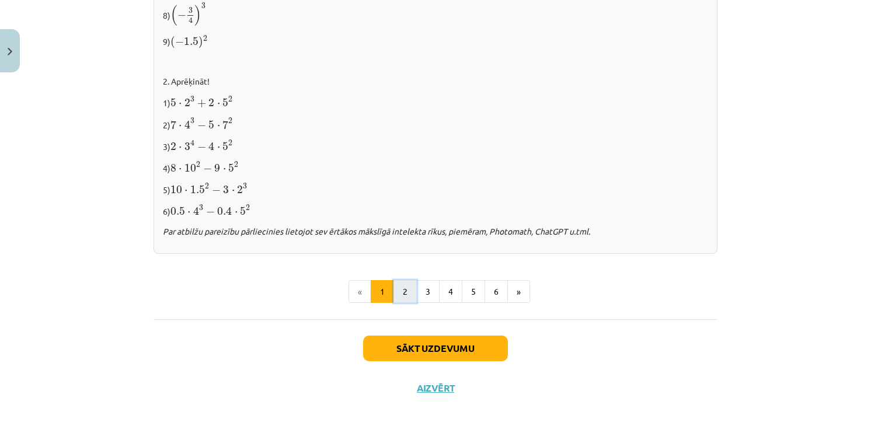
click at [399, 293] on button "2" at bounding box center [405, 291] width 23 height 23
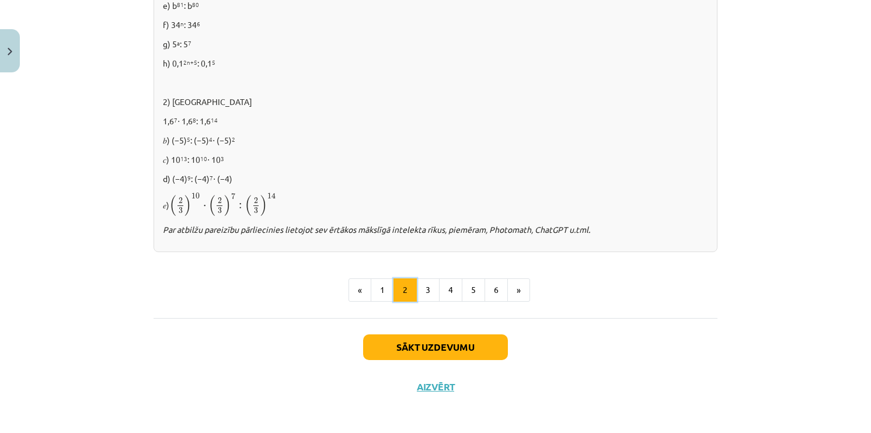
scroll to position [805, 0]
click at [420, 288] on button "3" at bounding box center [427, 289] width 23 height 23
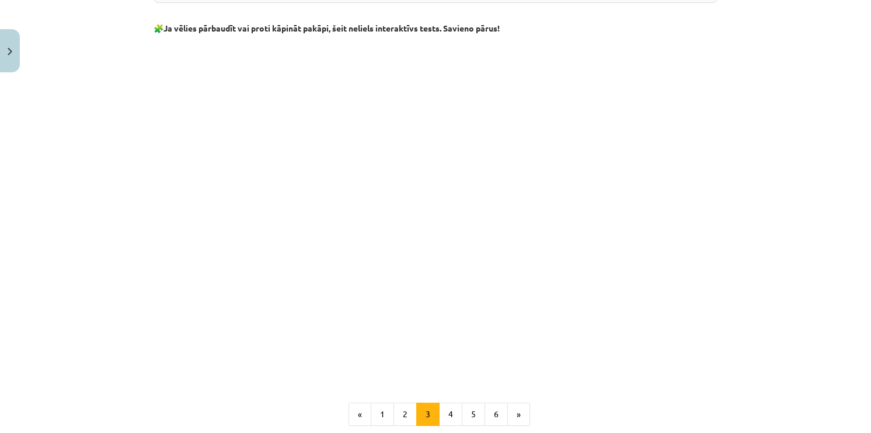
scroll to position [876, 0]
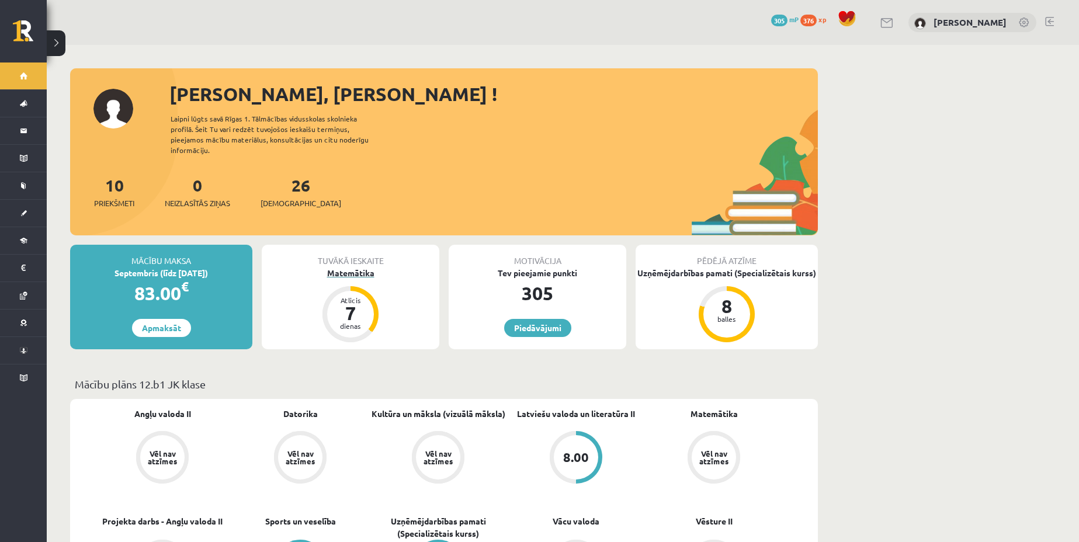
click at [350, 255] on div "Tuvākā ieskaite" at bounding box center [351, 256] width 178 height 22
click at [351, 267] on div "Matemātika" at bounding box center [351, 273] width 178 height 12
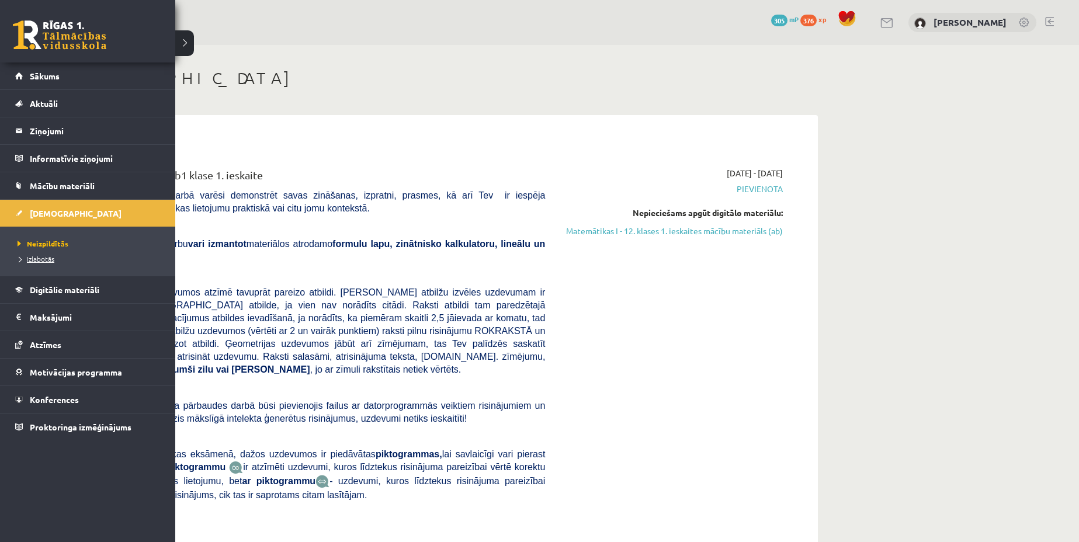
click at [47, 262] on span "Izlabotās" at bounding box center [35, 258] width 40 height 9
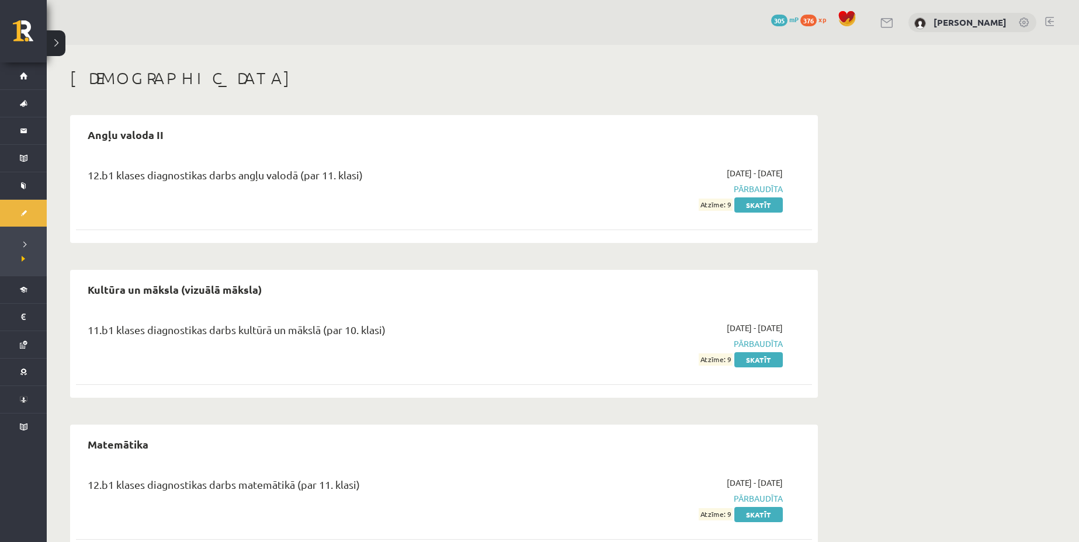
drag, startPoint x: 140, startPoint y: 175, endPoint x: 783, endPoint y: 179, distance: 643.5
click at [787, 177] on div "12.b1 klases diagnostikas darbs angļu valodā (par 11. klasi) 2025-09-01 - 2025-…" at bounding box center [435, 189] width 712 height 44
click at [777, 179] on span "2025-09-01 - 2025-09-15" at bounding box center [754, 173] width 56 height 12
click at [777, 178] on span "2025-09-01 - 2025-09-15" at bounding box center [754, 173] width 56 height 12
click at [770, 203] on link "Skatīt" at bounding box center [758, 204] width 48 height 15
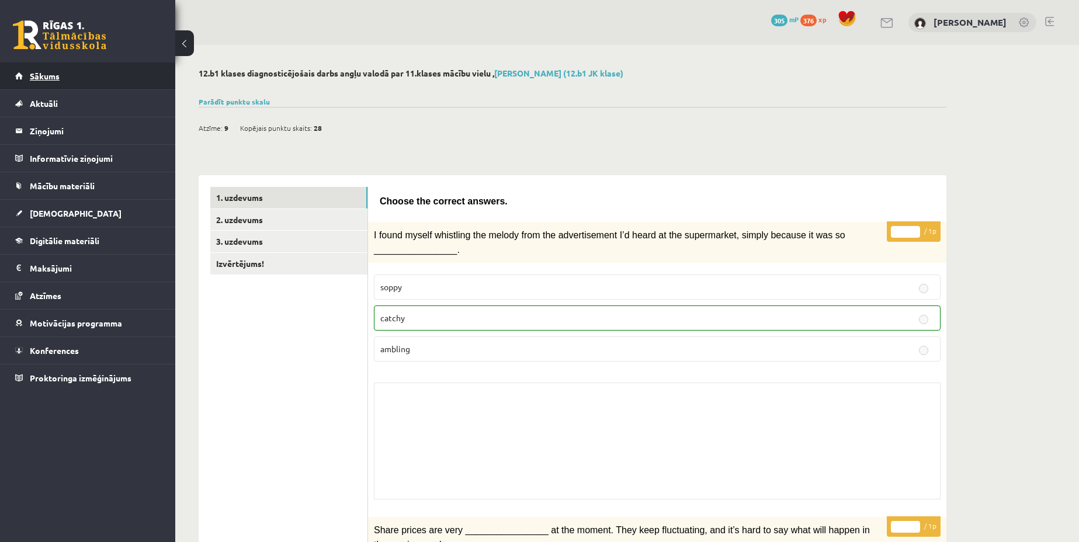
click at [62, 78] on link "Sākums" at bounding box center [87, 75] width 145 height 27
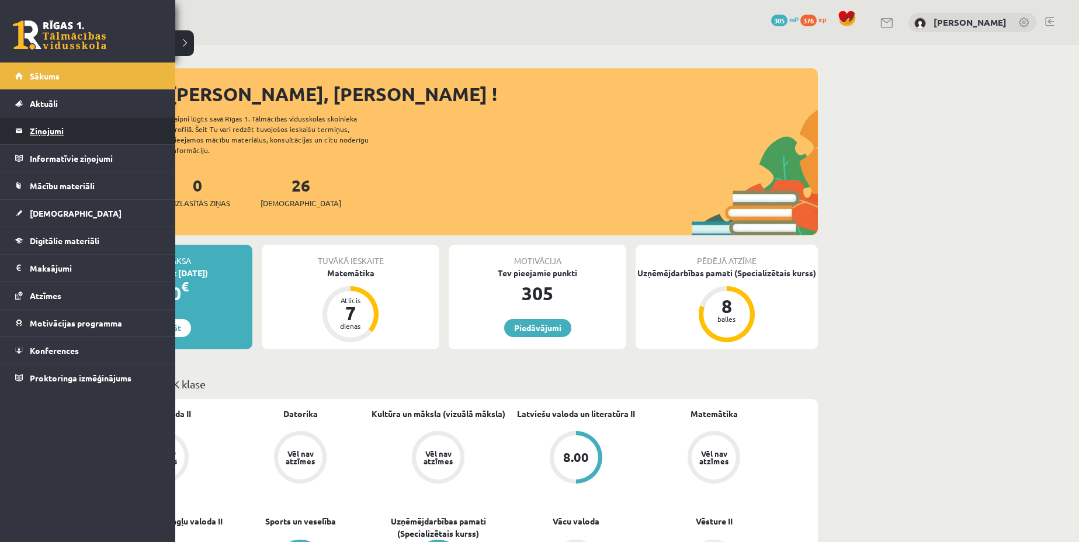
click at [64, 127] on legend "Ziņojumi 0" at bounding box center [95, 130] width 131 height 27
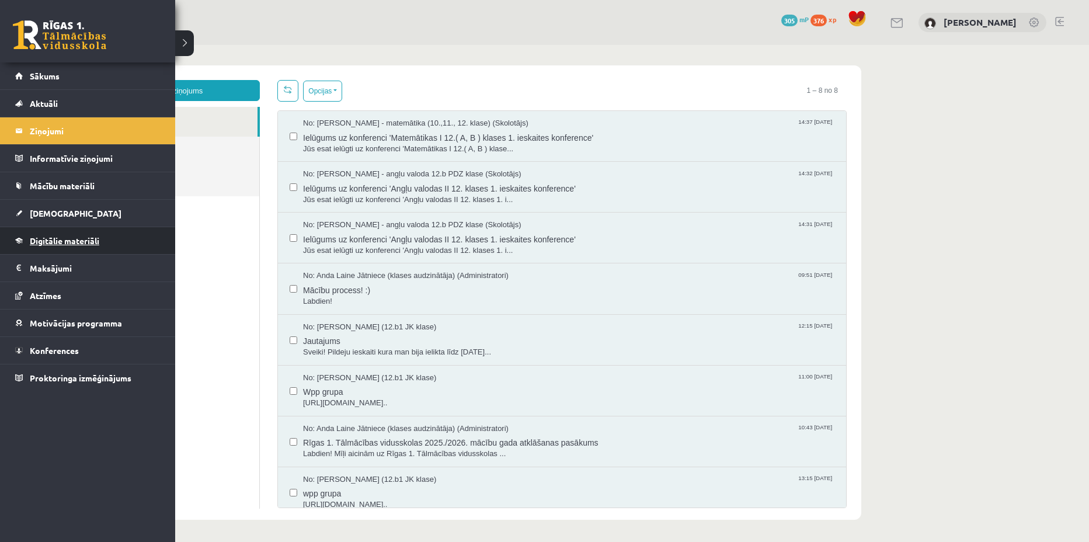
click at [91, 248] on link "Digitālie materiāli" at bounding box center [87, 240] width 145 height 27
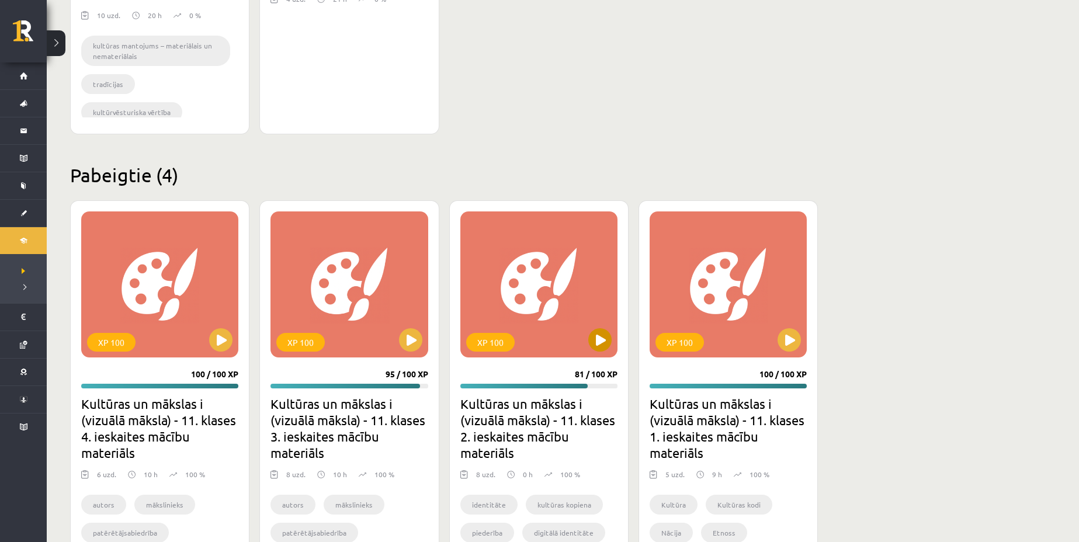
scroll to position [2245, 0]
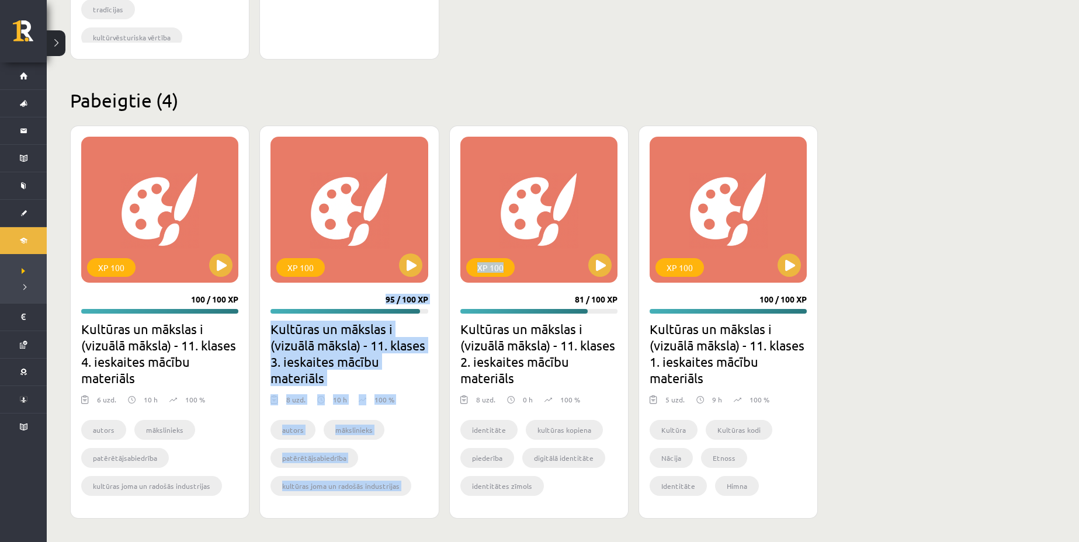
drag, startPoint x: 618, startPoint y: 295, endPoint x: 382, endPoint y: 293, distance: 235.3
click at [374, 291] on div "XP 100 100 / 100 XP Kultūras un mākslas i (vizuālā māksla) - 11. klases 4. iesk…" at bounding box center [443, 322] width 747 height 393
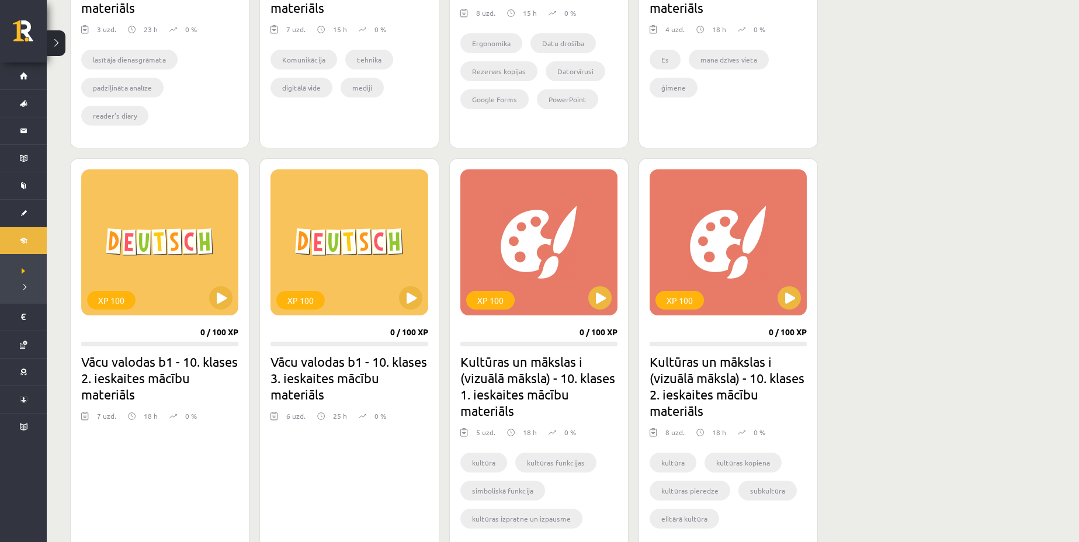
scroll to position [1296, 0]
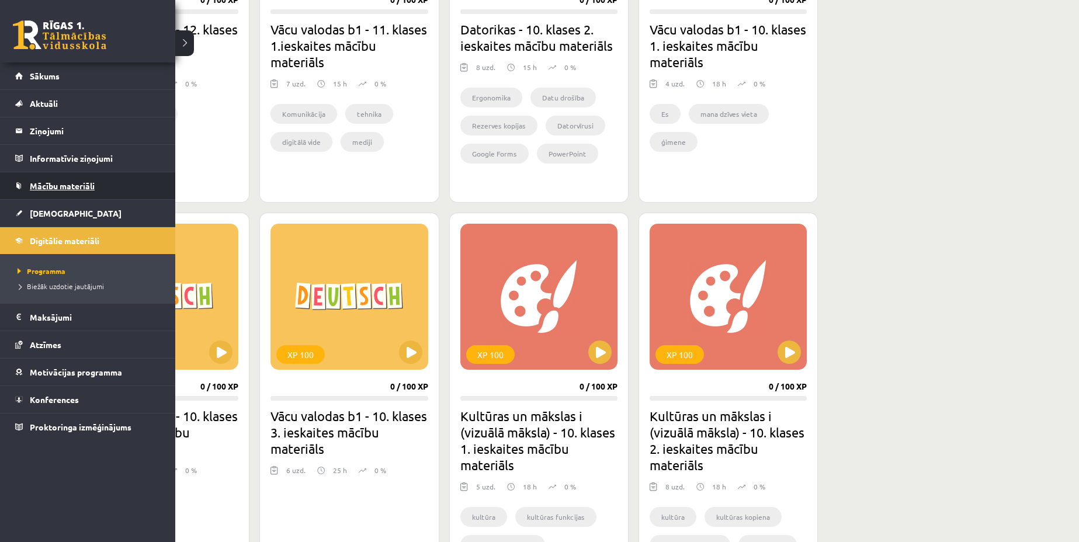
click at [48, 182] on span "Mācību materiāli" at bounding box center [62, 185] width 65 height 11
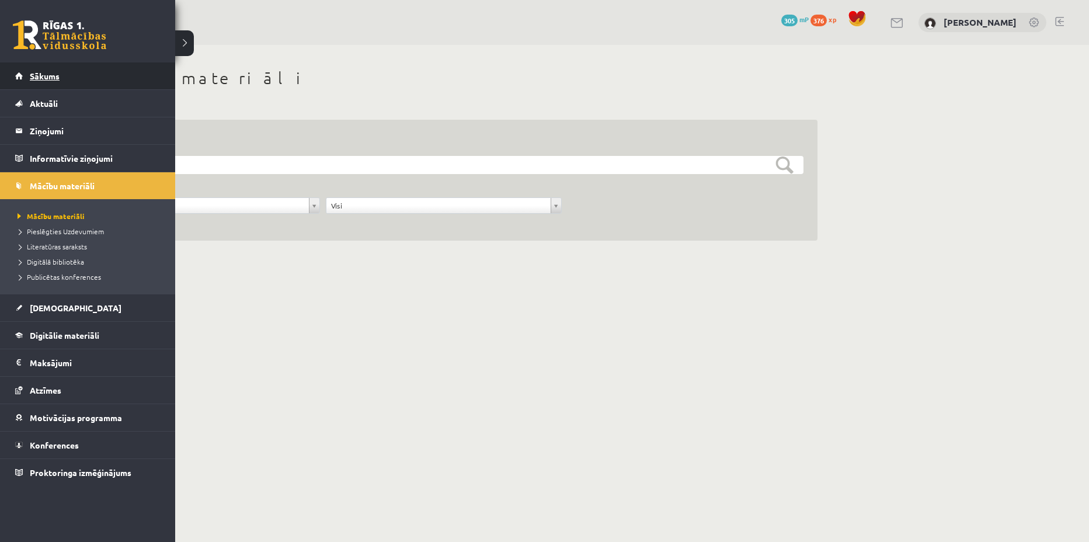
click at [52, 69] on link "Sākums" at bounding box center [87, 75] width 145 height 27
